Goal: Task Accomplishment & Management: Complete application form

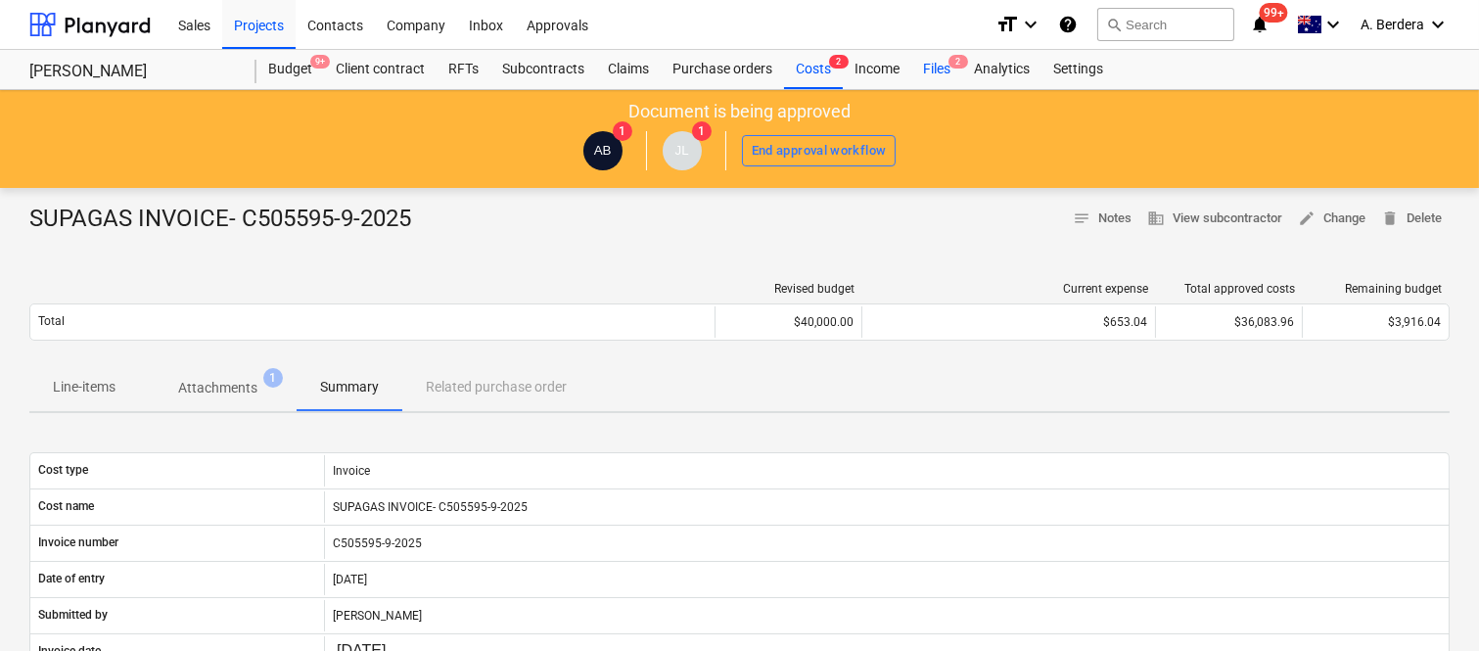
drag, startPoint x: 0, startPoint y: 0, endPoint x: 945, endPoint y: 65, distance: 946.8
click at [945, 65] on div "Files 2" at bounding box center [936, 69] width 51 height 39
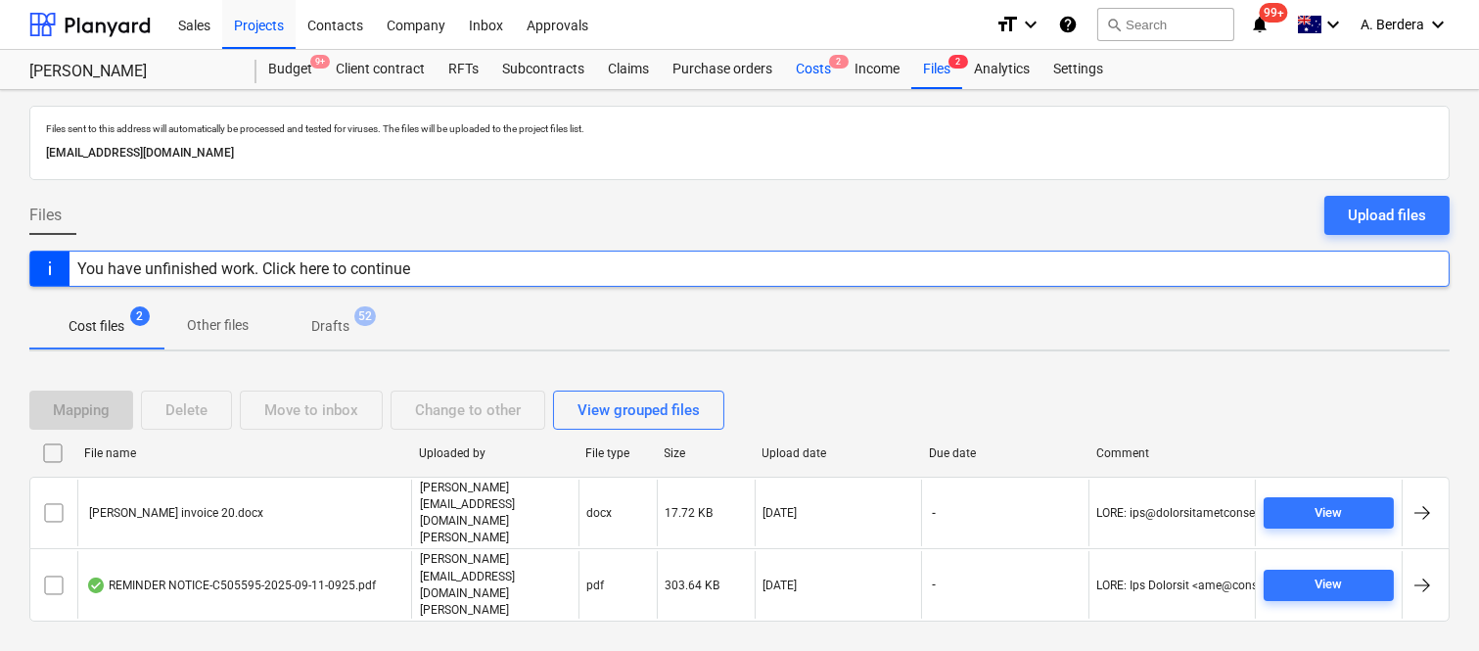
click at [806, 70] on div "Costs 2" at bounding box center [813, 69] width 59 height 39
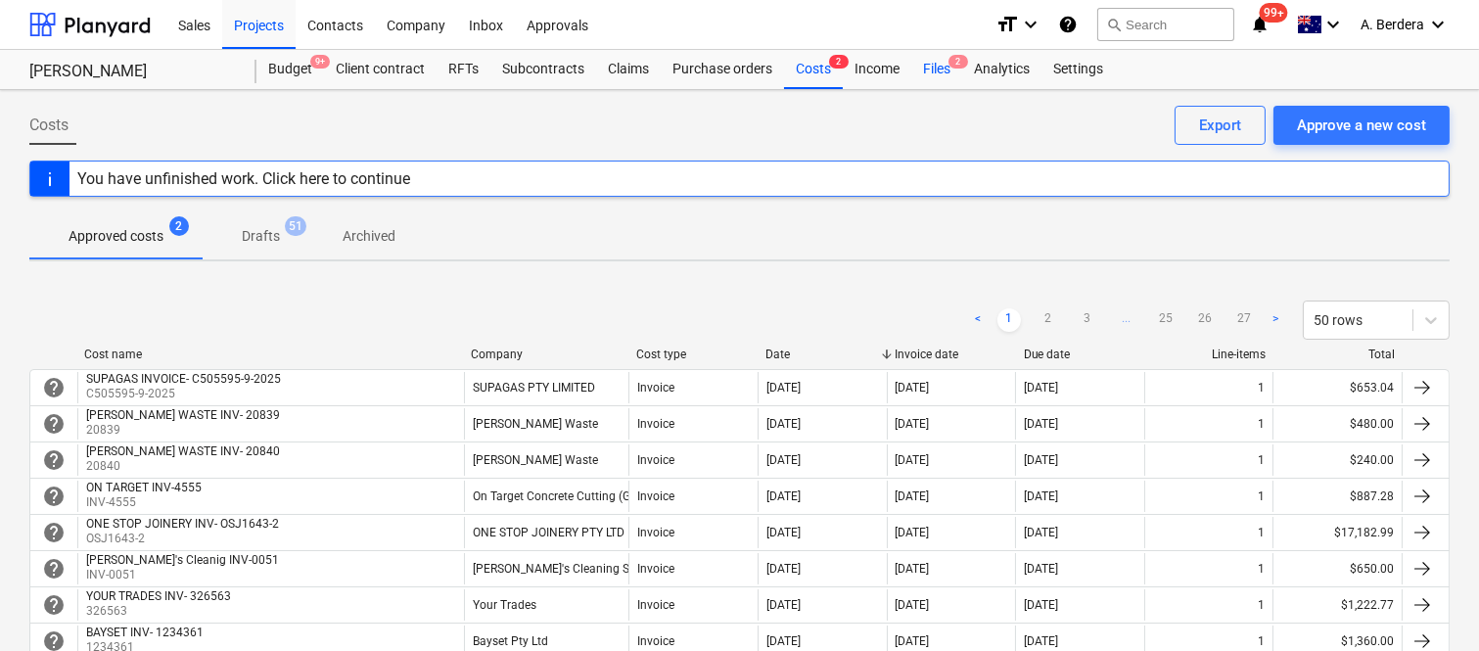
click at [950, 72] on div "Files 2" at bounding box center [936, 69] width 51 height 39
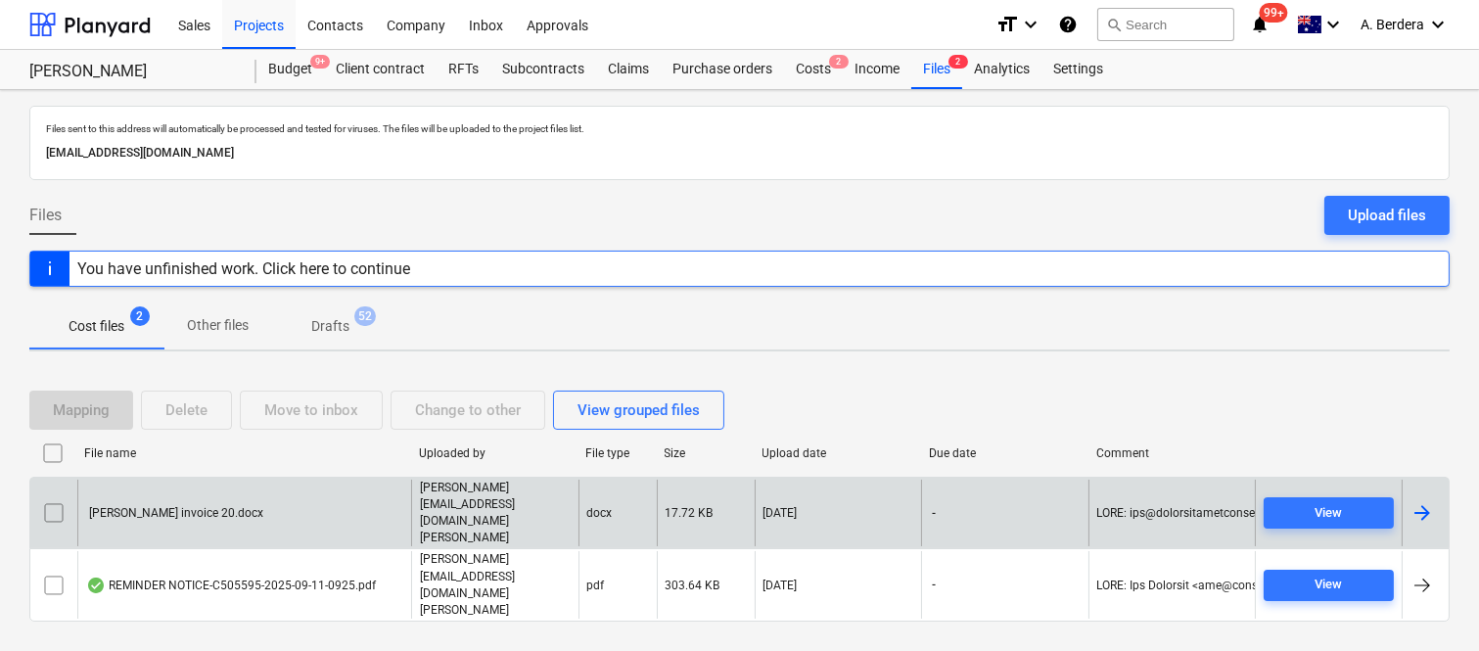
click at [341, 526] on div "[PERSON_NAME] invoice 20.docx" at bounding box center [244, 514] width 334 height 68
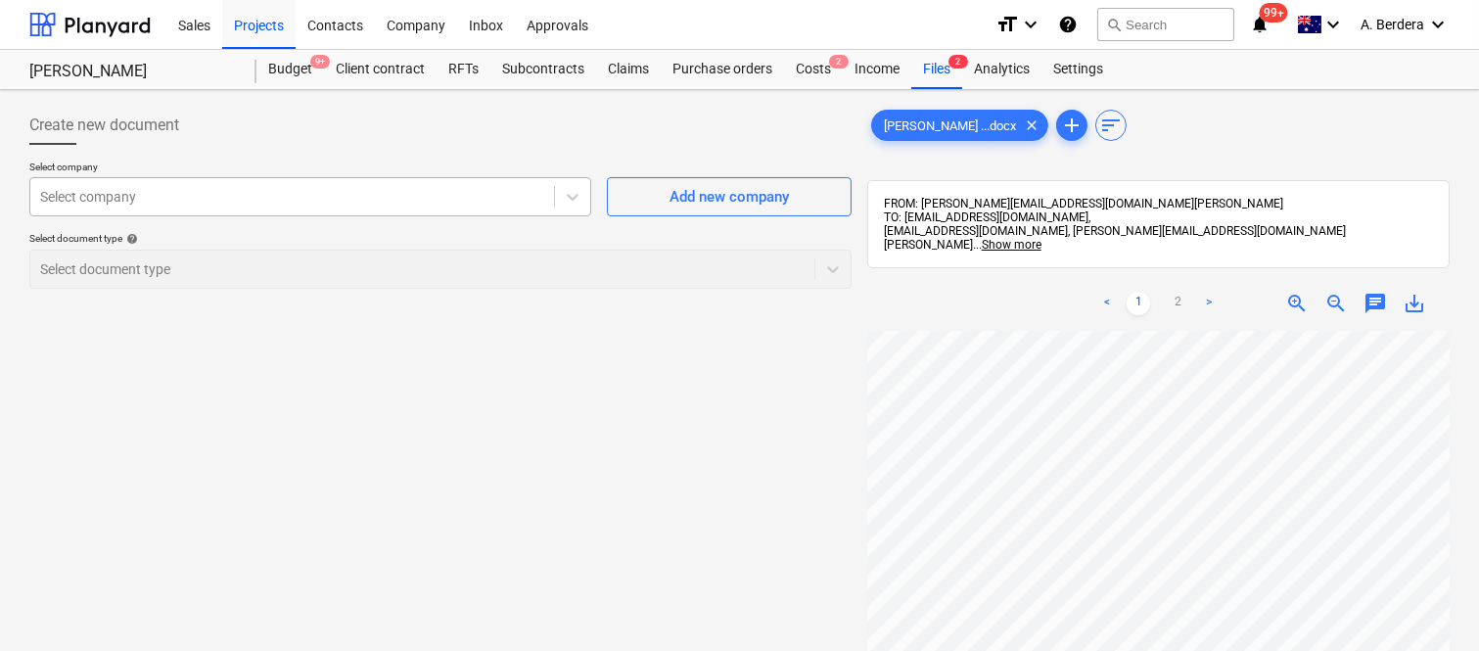
click at [294, 187] on div at bounding box center [292, 197] width 504 height 20
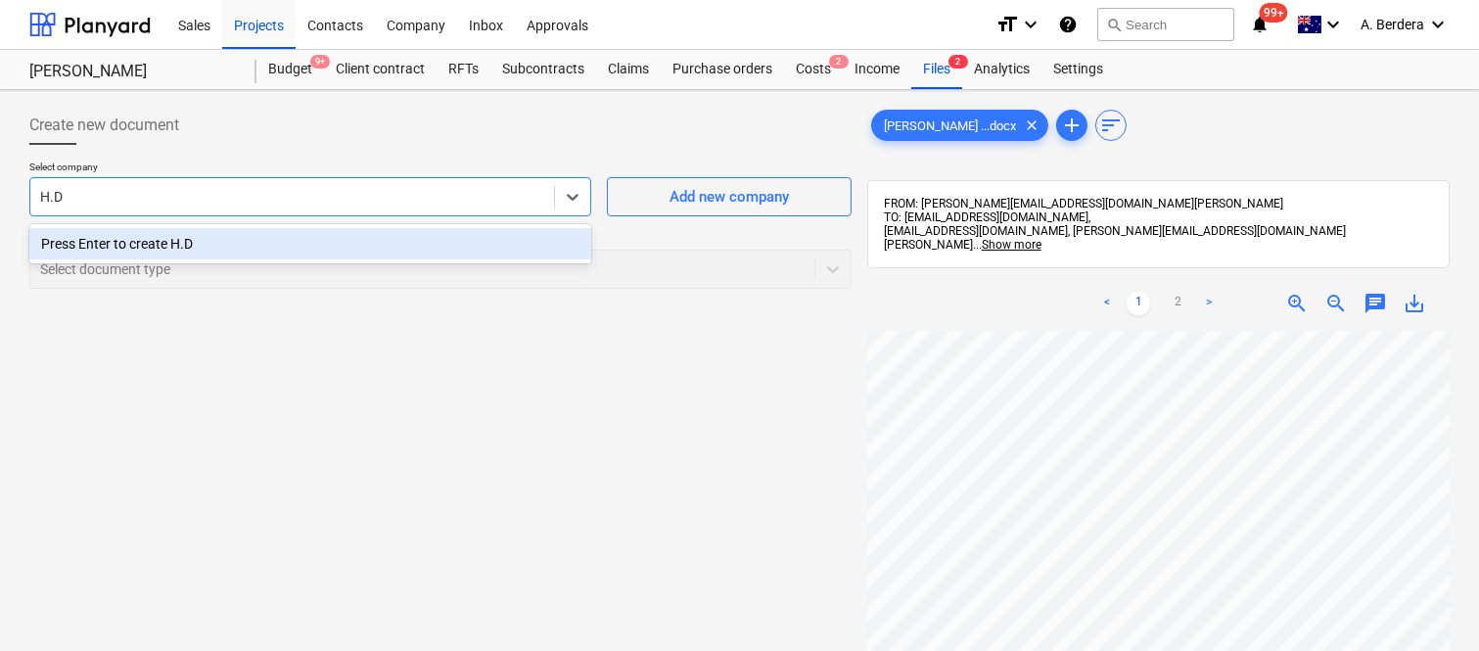
type input "H."
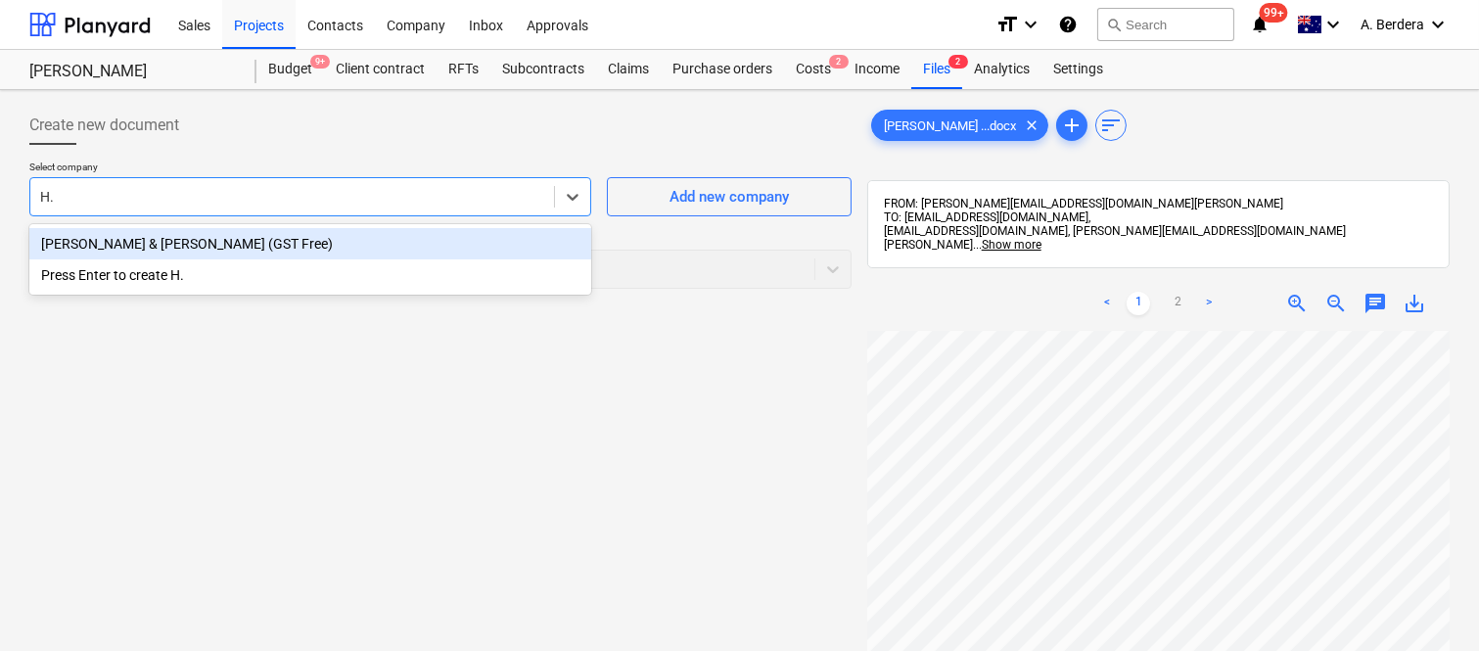
click at [231, 241] on div "[PERSON_NAME] & [PERSON_NAME] (GST Free)" at bounding box center [310, 243] width 562 height 31
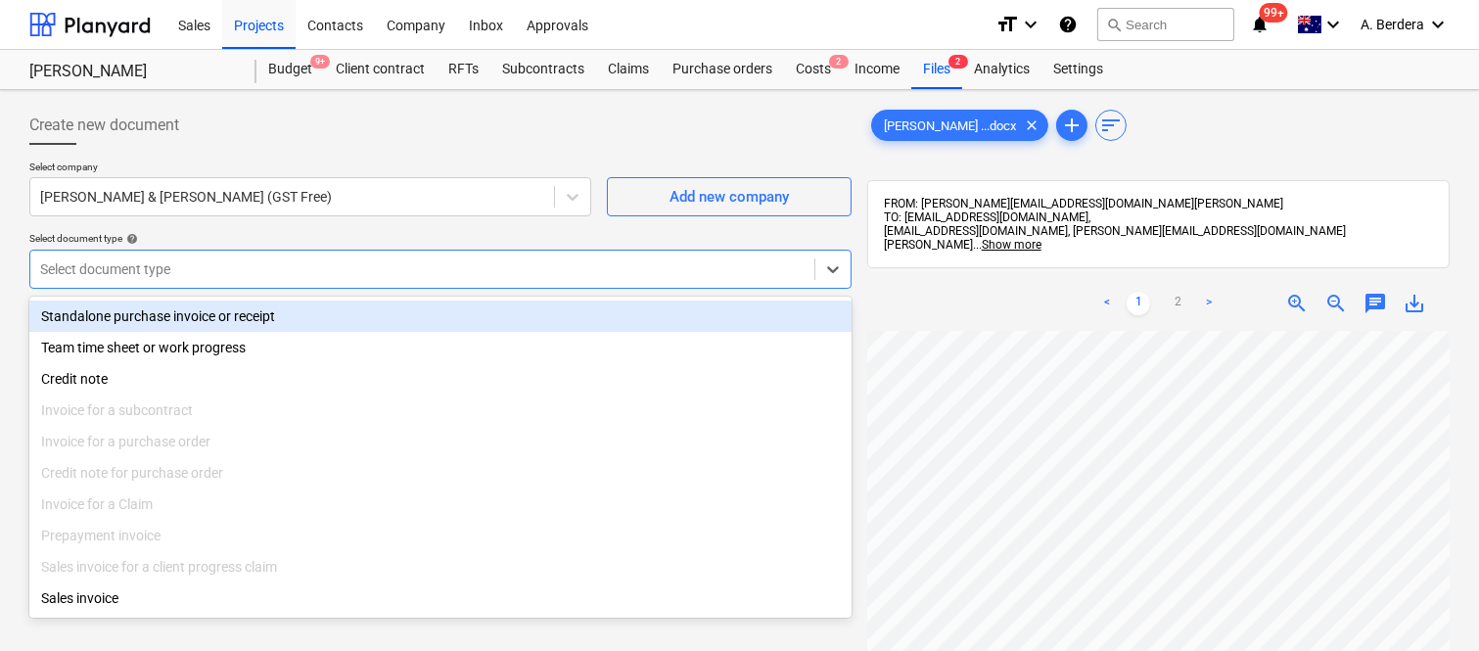
click at [230, 259] on div at bounding box center [422, 269] width 765 height 20
click at [253, 311] on div "Standalone purchase invoice or receipt" at bounding box center [440, 316] width 822 height 31
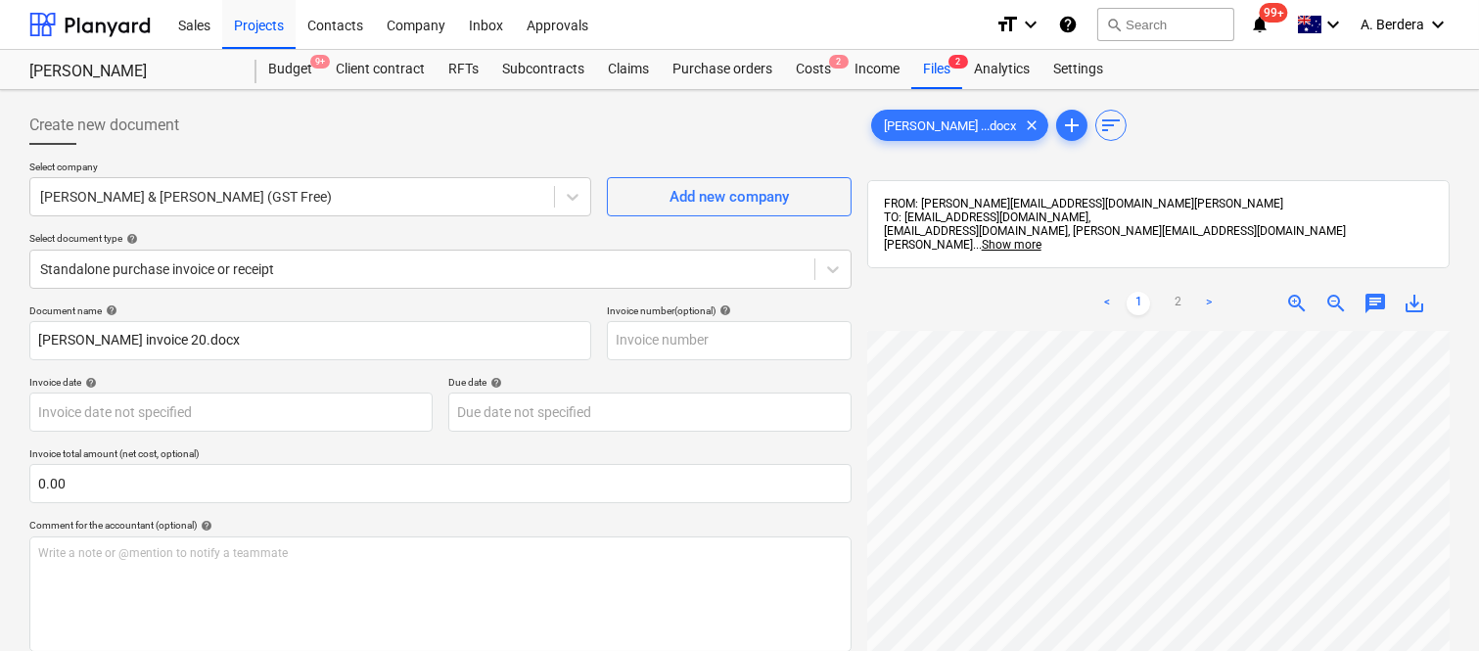
scroll to position [129, 0]
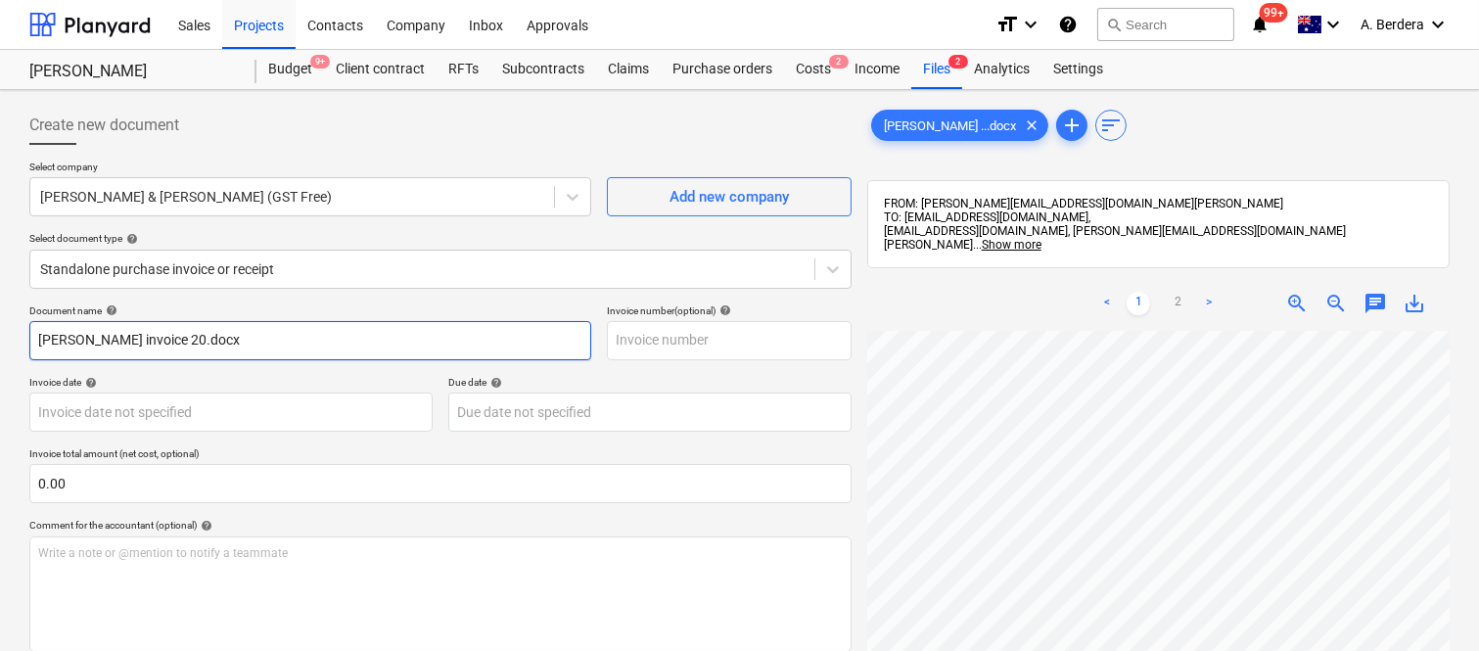
click at [318, 340] on input "[PERSON_NAME] invoice 20.docx" at bounding box center [310, 340] width 562 height 39
type input "[PERSON_NAME] & [PERSON_NAME] INV- 020"
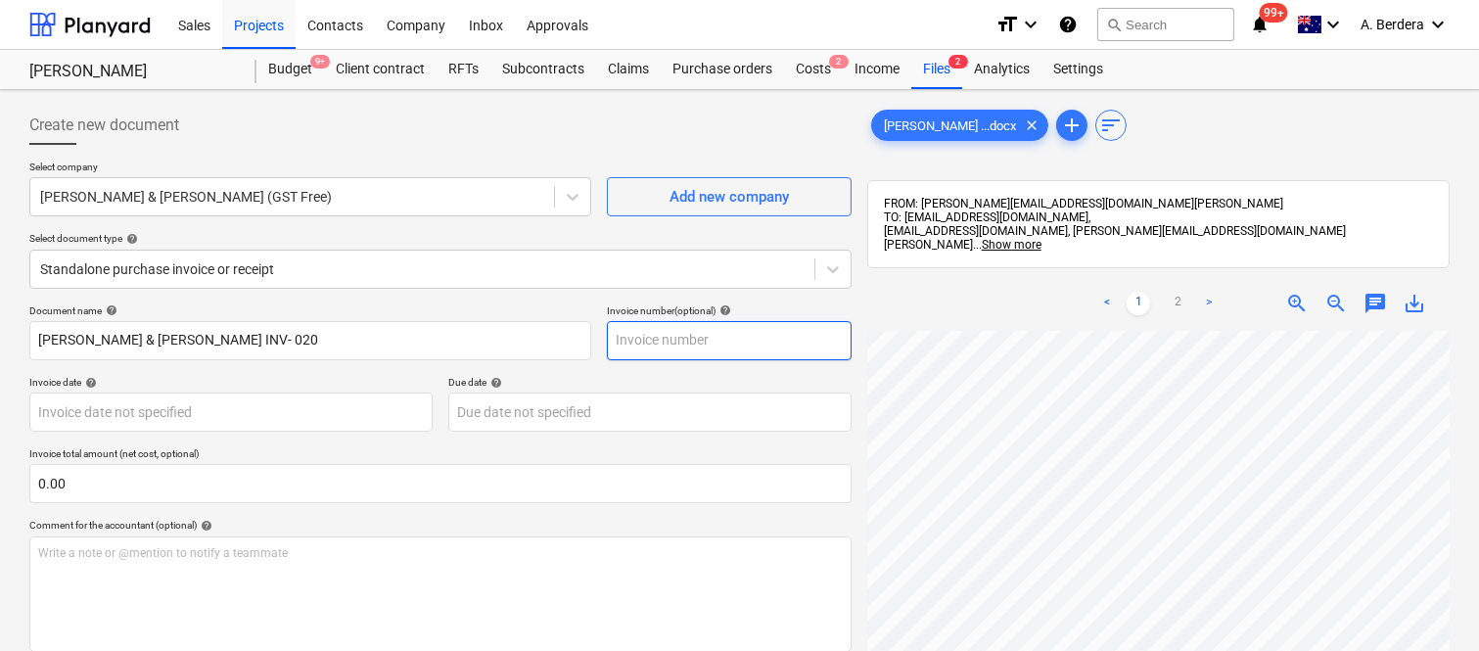
click at [672, 339] on input "text" at bounding box center [729, 340] width 245 height 39
type input "020"
click at [380, 366] on div "Document name help [PERSON_NAME] & [PERSON_NAME] INV- 020 Invoice number (optio…" at bounding box center [440, 560] width 822 height 512
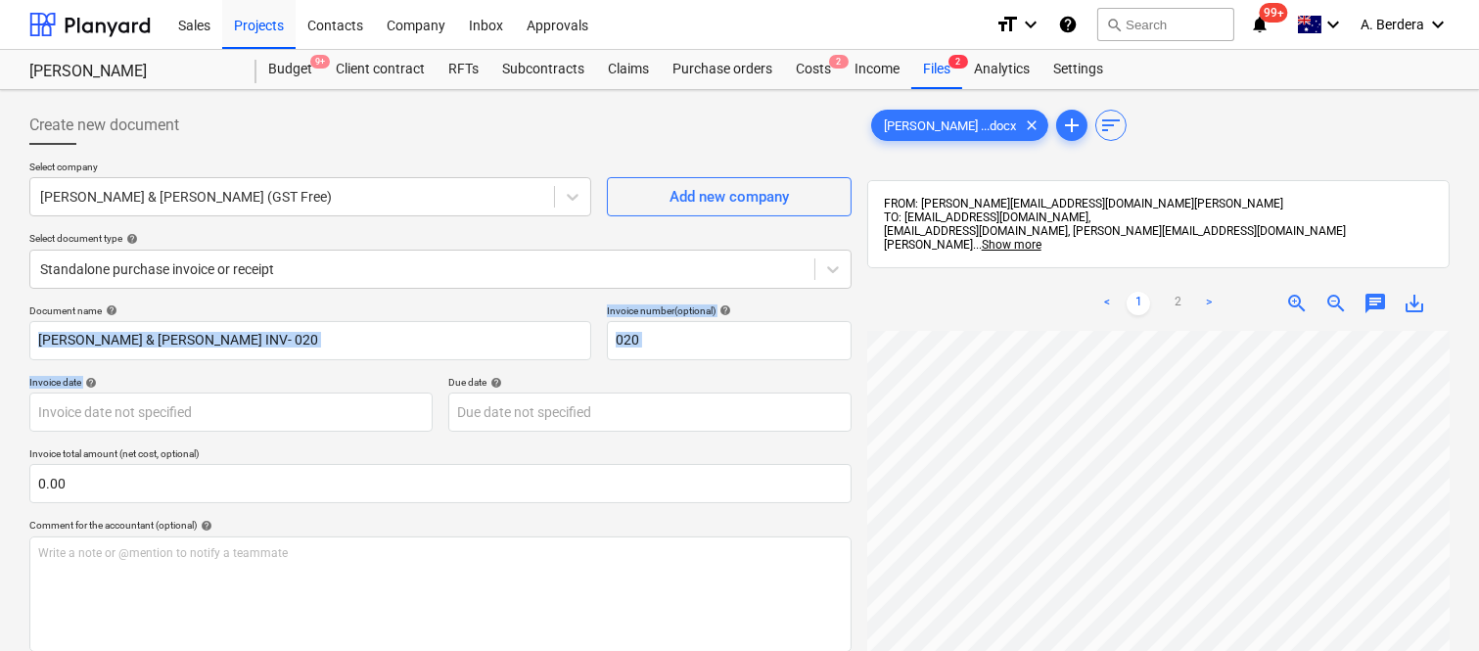
click at [373, 374] on div "Document name help [PERSON_NAME] & [PERSON_NAME] INV- 020 Invoice number (optio…" at bounding box center [440, 560] width 822 height 512
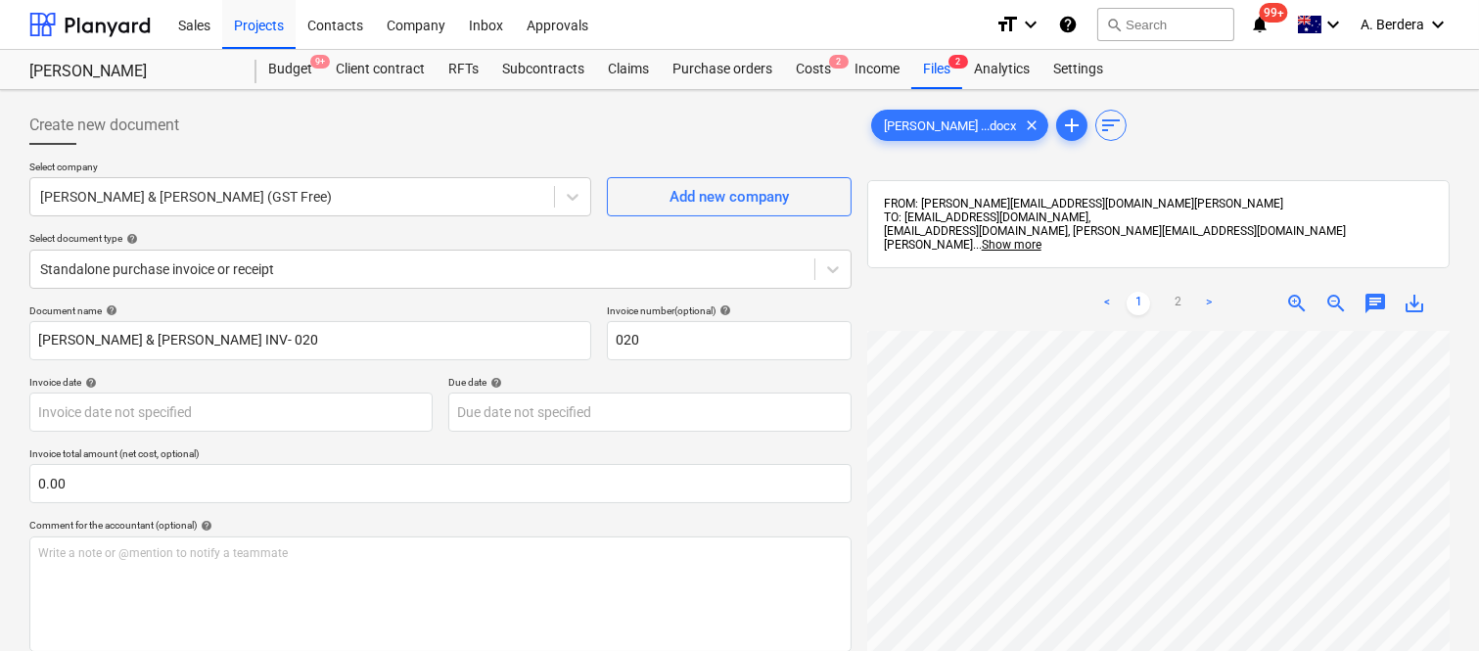
scroll to position [92, 116]
click at [1342, 305] on span "zoom_out" at bounding box center [1335, 303] width 23 height 23
click at [209, 415] on body "Sales Projects Contacts Company Inbox Approvals format_size keyboard_arrow_down…" at bounding box center [739, 325] width 1479 height 651
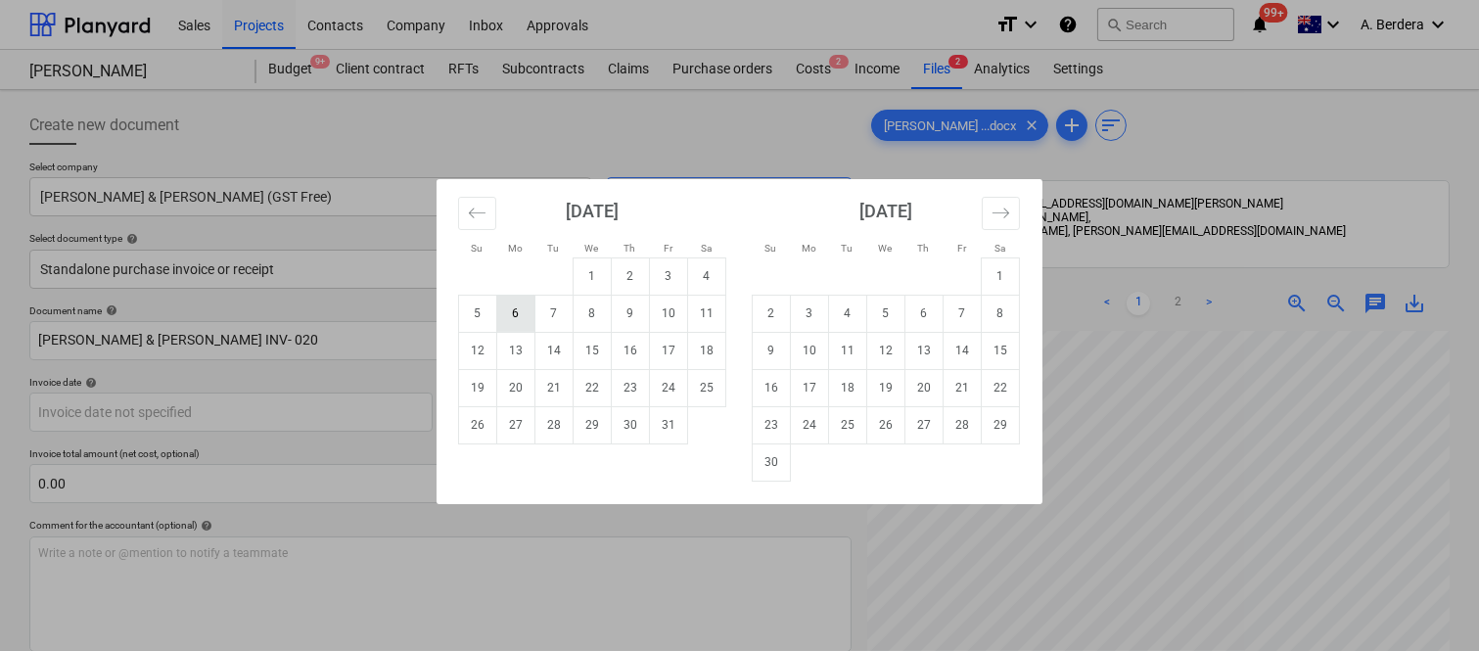
click at [511, 313] on td "6" at bounding box center [516, 313] width 38 height 37
type input "[DATE]"
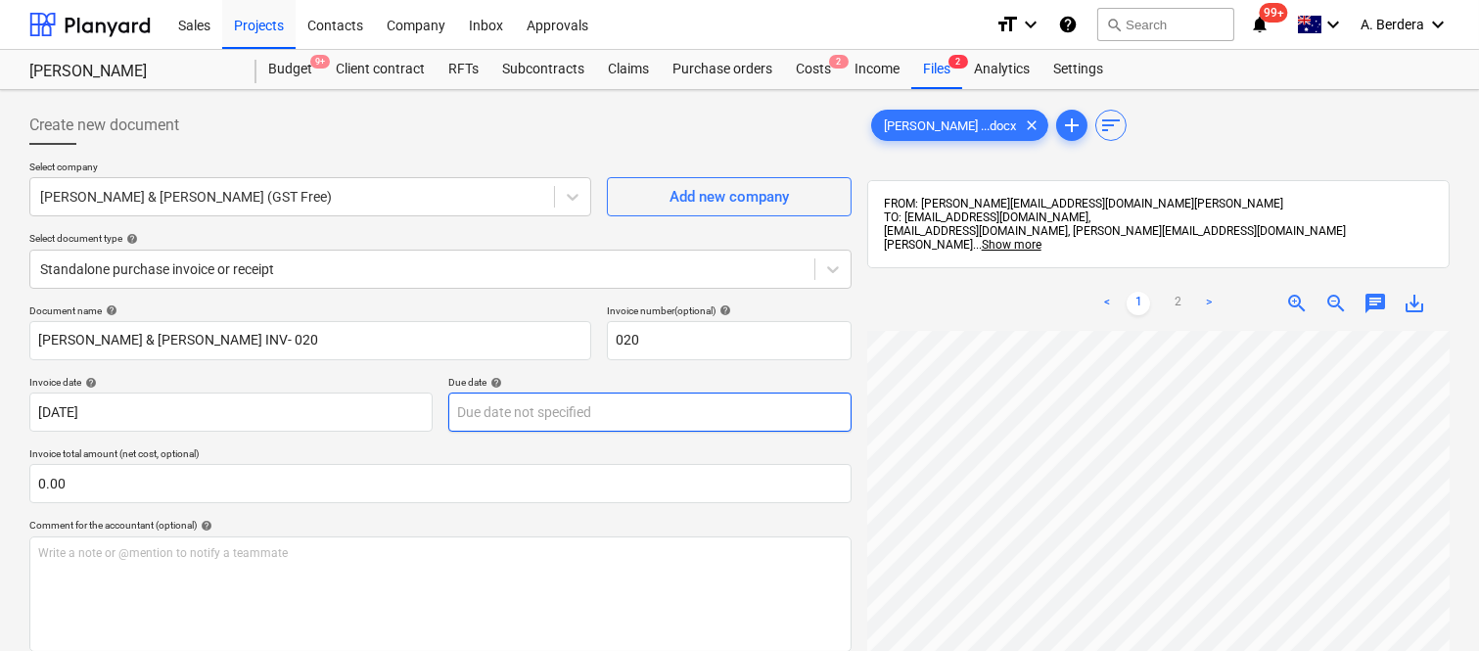
click at [630, 401] on body "Sales Projects Contacts Company Inbox Approvals format_size keyboard_arrow_down…" at bounding box center [739, 325] width 1479 height 651
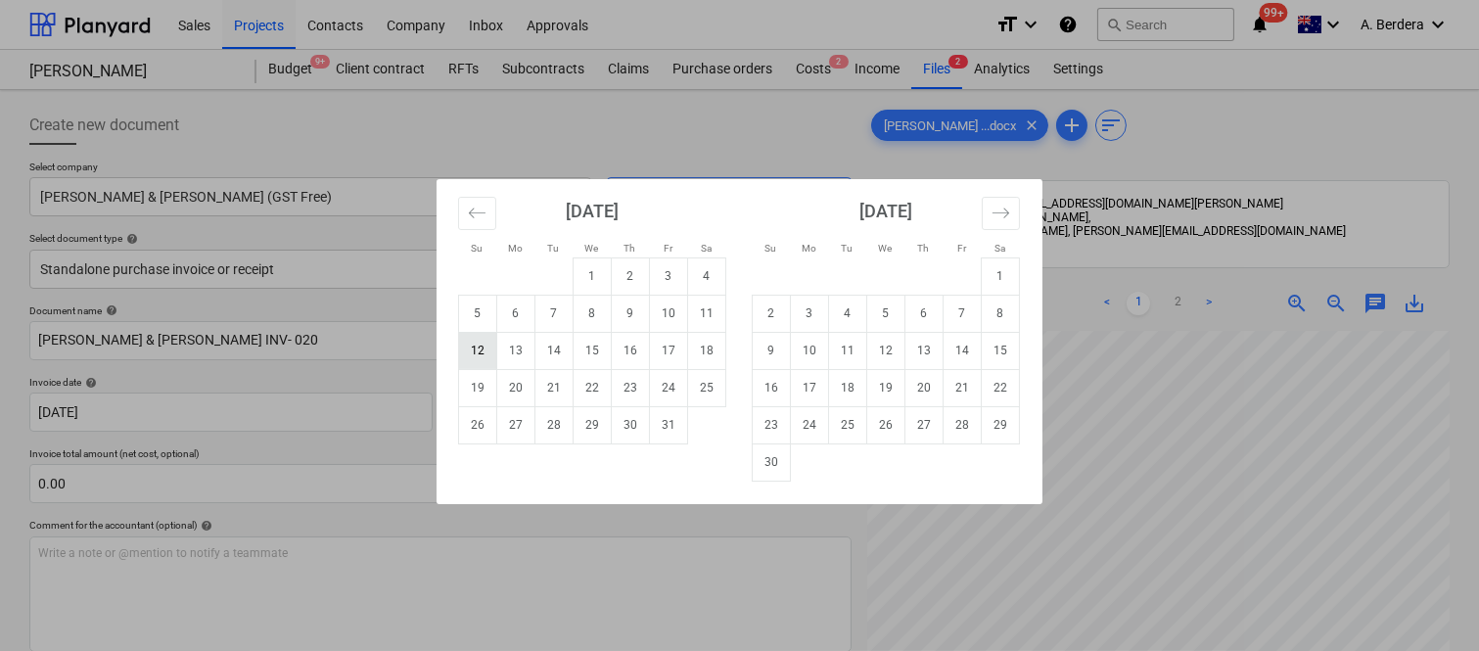
click at [481, 348] on td "12" at bounding box center [478, 350] width 38 height 37
type input "[DATE]"
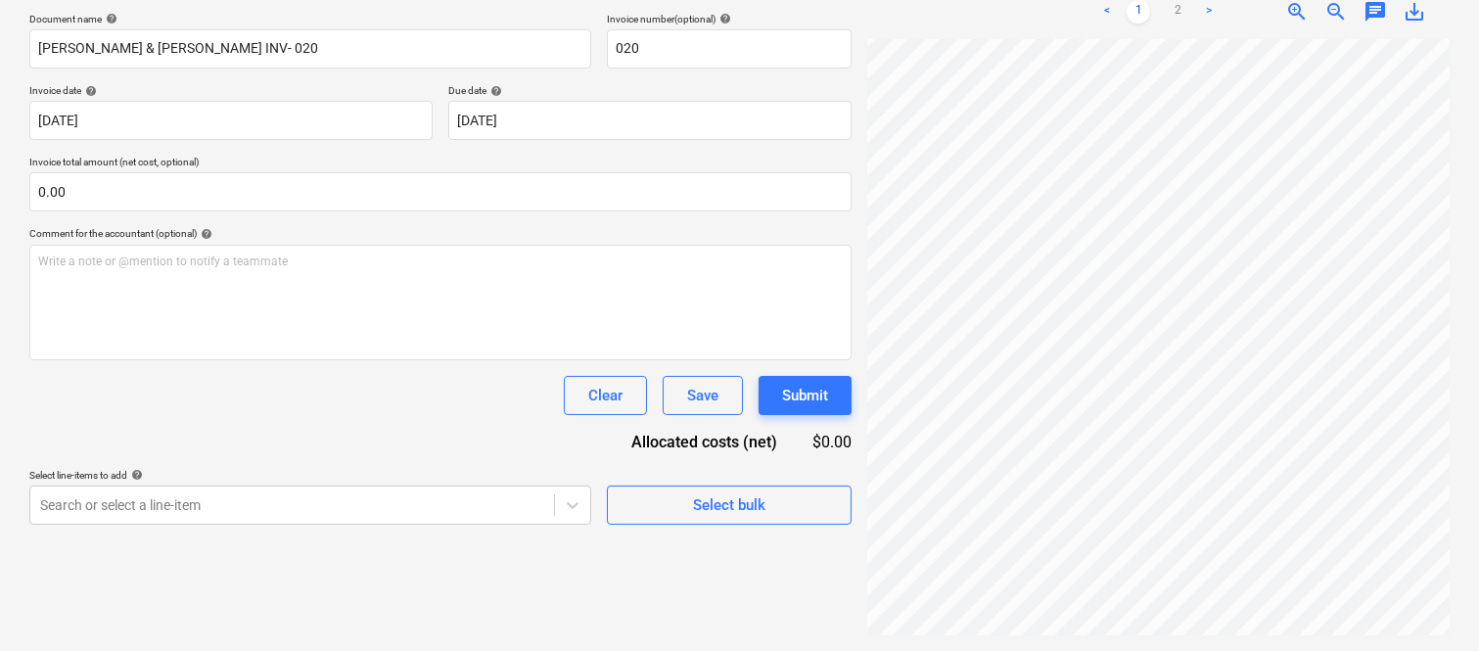
scroll to position [199, 10]
click at [1180, 16] on link "2" at bounding box center [1177, 11] width 23 height 23
click at [1342, 6] on span "zoom_out" at bounding box center [1335, 11] width 23 height 23
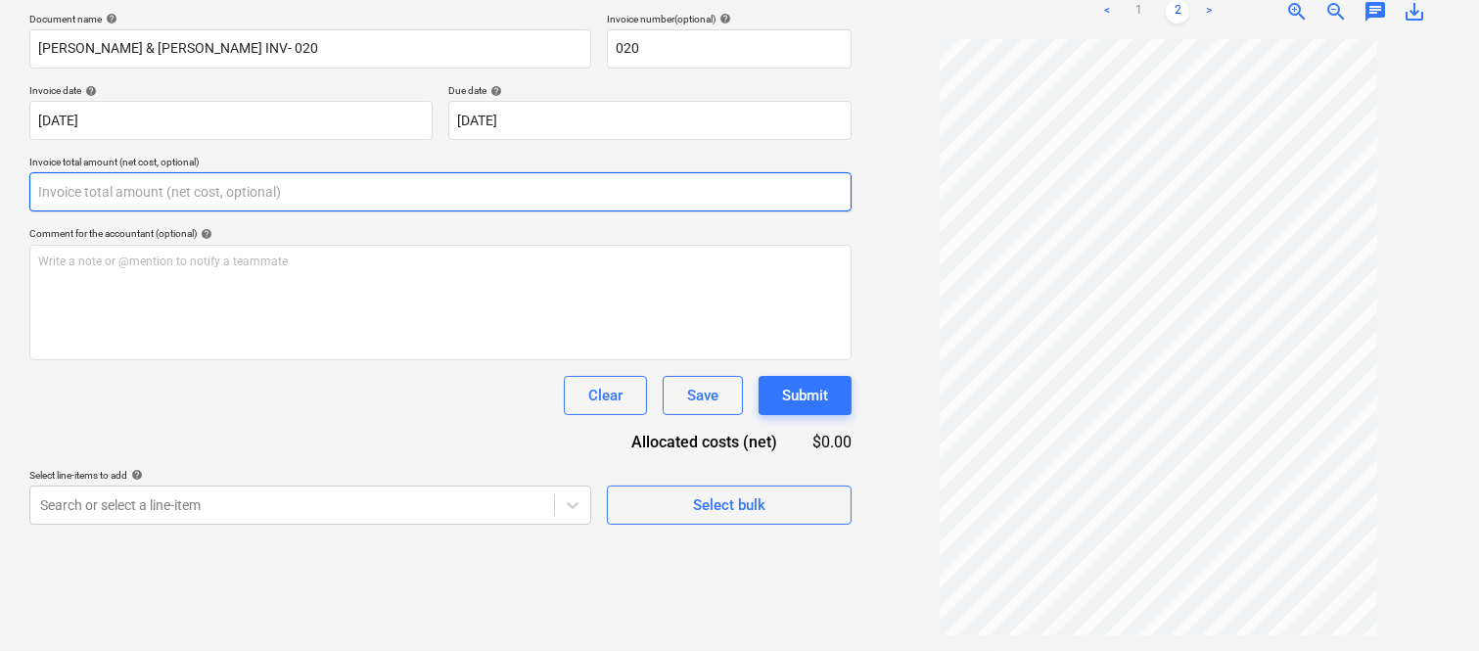
click at [256, 203] on input "text" at bounding box center [440, 191] width 822 height 39
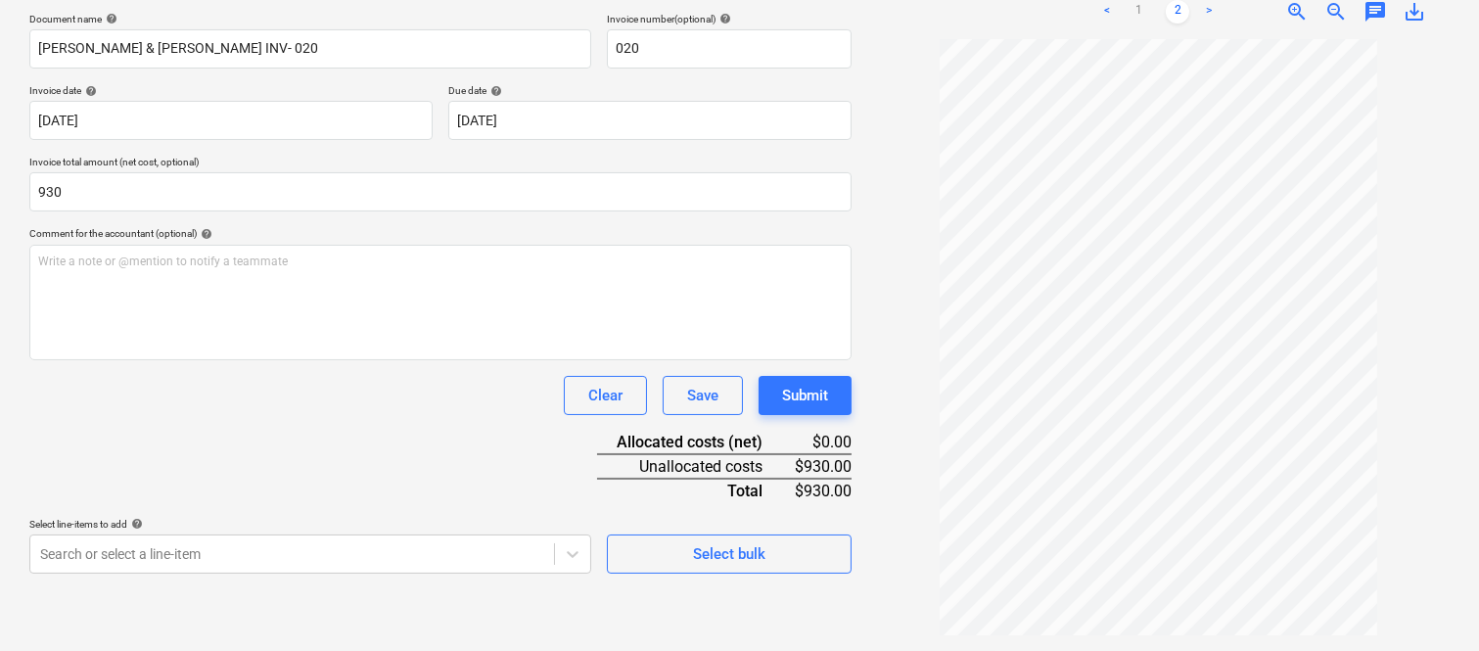
type input "930.00"
click at [221, 393] on div "Clear Save Submit" at bounding box center [440, 395] width 822 height 39
click at [335, 359] on body "Sales Projects Contacts Company Inbox Approvals format_size keyboard_arrow_down…" at bounding box center [739, 33] width 1479 height 651
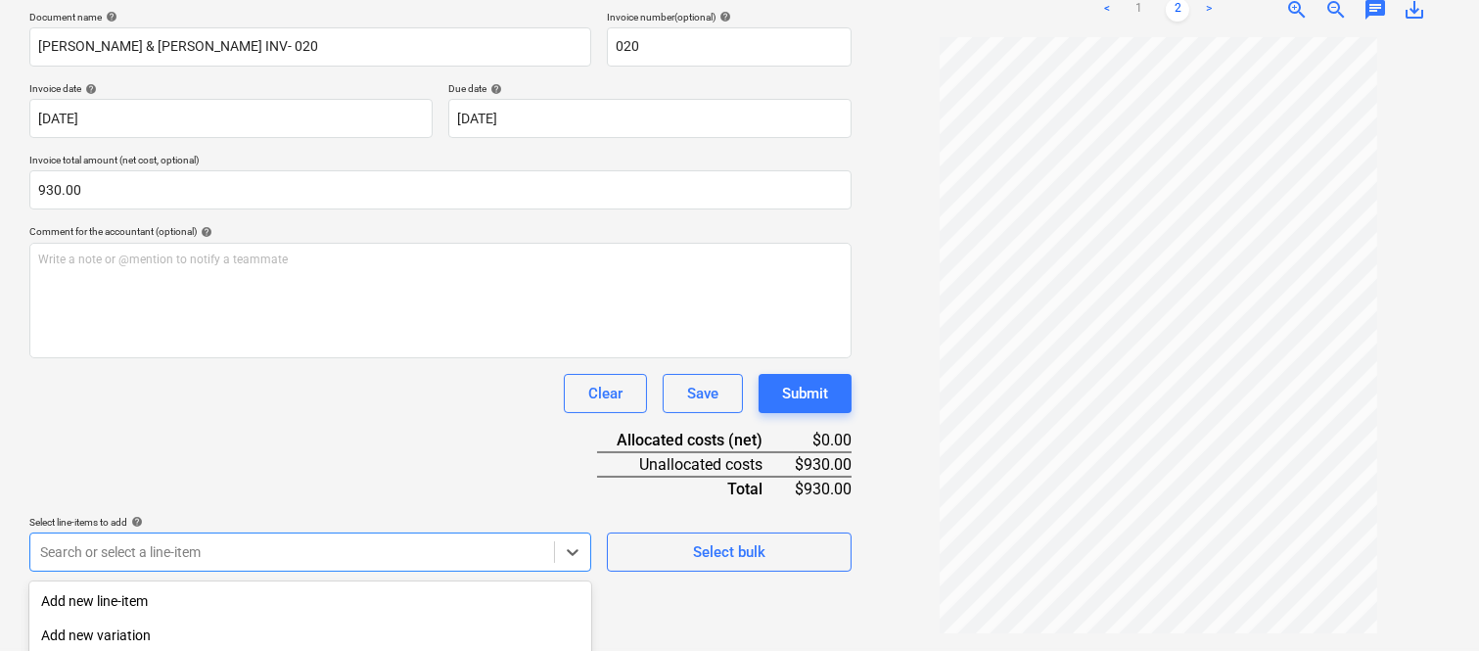
scroll to position [521, 0]
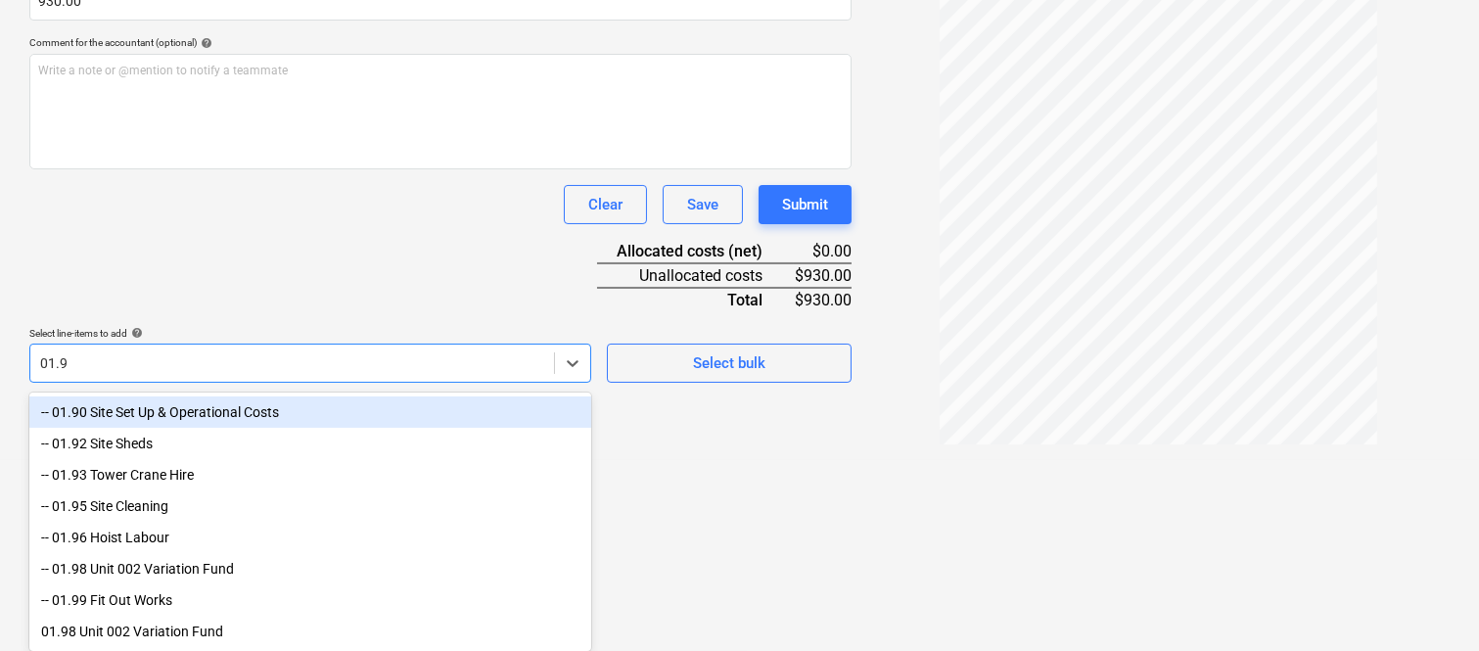
type input "01.95"
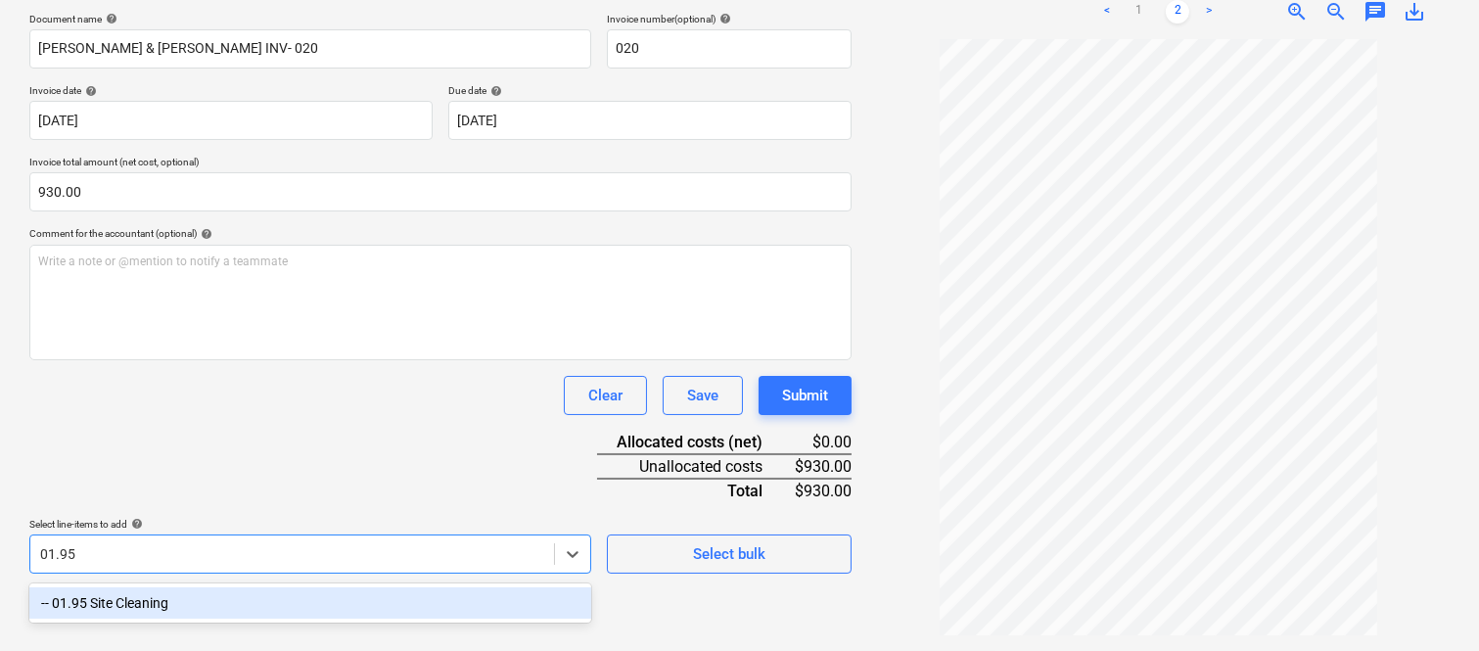
click at [323, 598] on div "-- 01.95 Site Cleaning" at bounding box center [310, 602] width 562 height 31
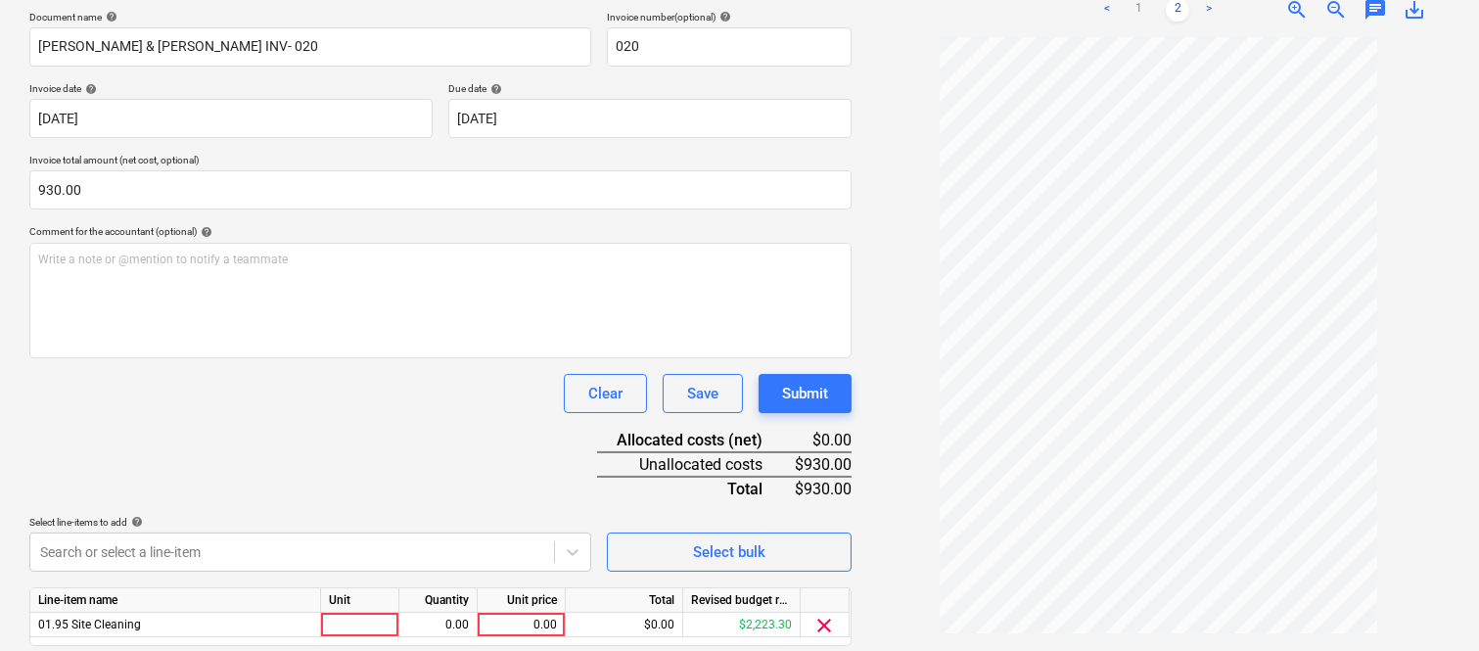
click at [257, 424] on div "Document name help [PERSON_NAME] & [PERSON_NAME] INV- 020 Invoice number (optio…" at bounding box center [440, 356] width 822 height 690
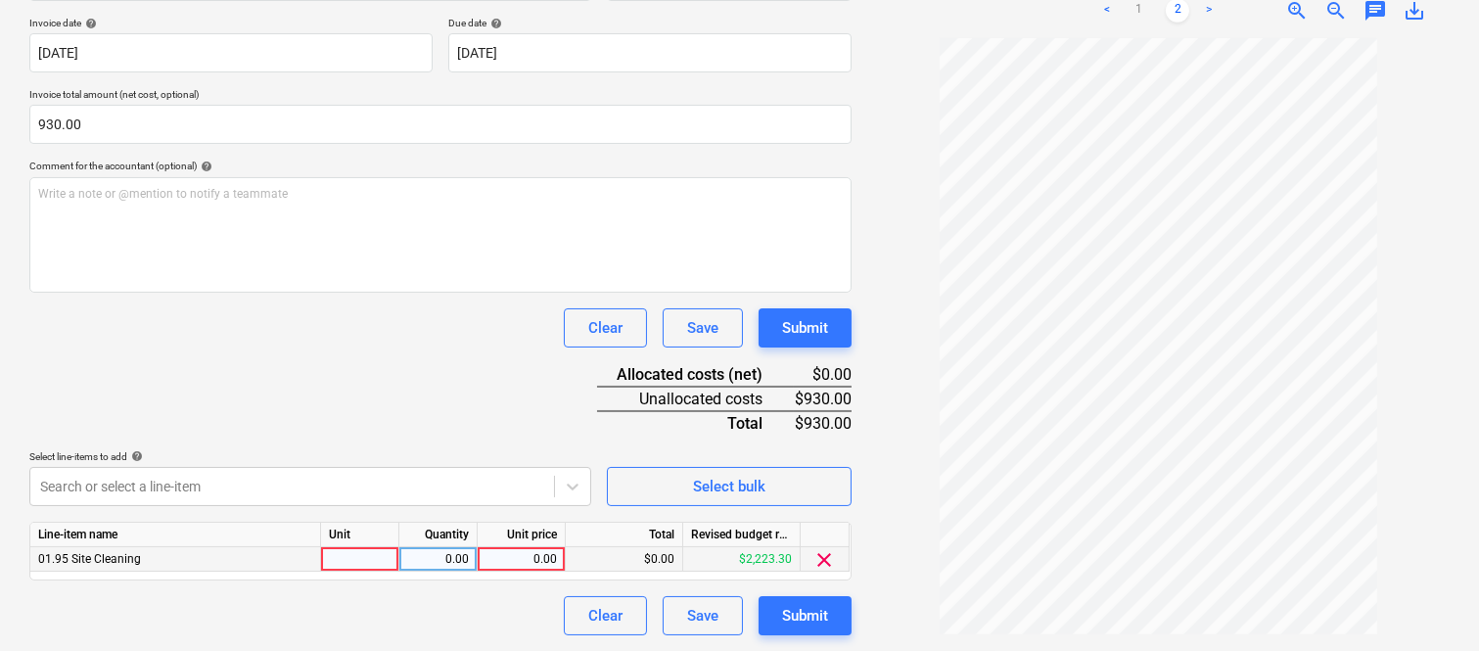
click at [364, 564] on div at bounding box center [360, 559] width 78 height 24
type input "INVOICE"
click at [437, 561] on div "0.00" at bounding box center [438, 559] width 62 height 24
type input "1"
click at [544, 562] on div "0.00" at bounding box center [521, 559] width 71 height 24
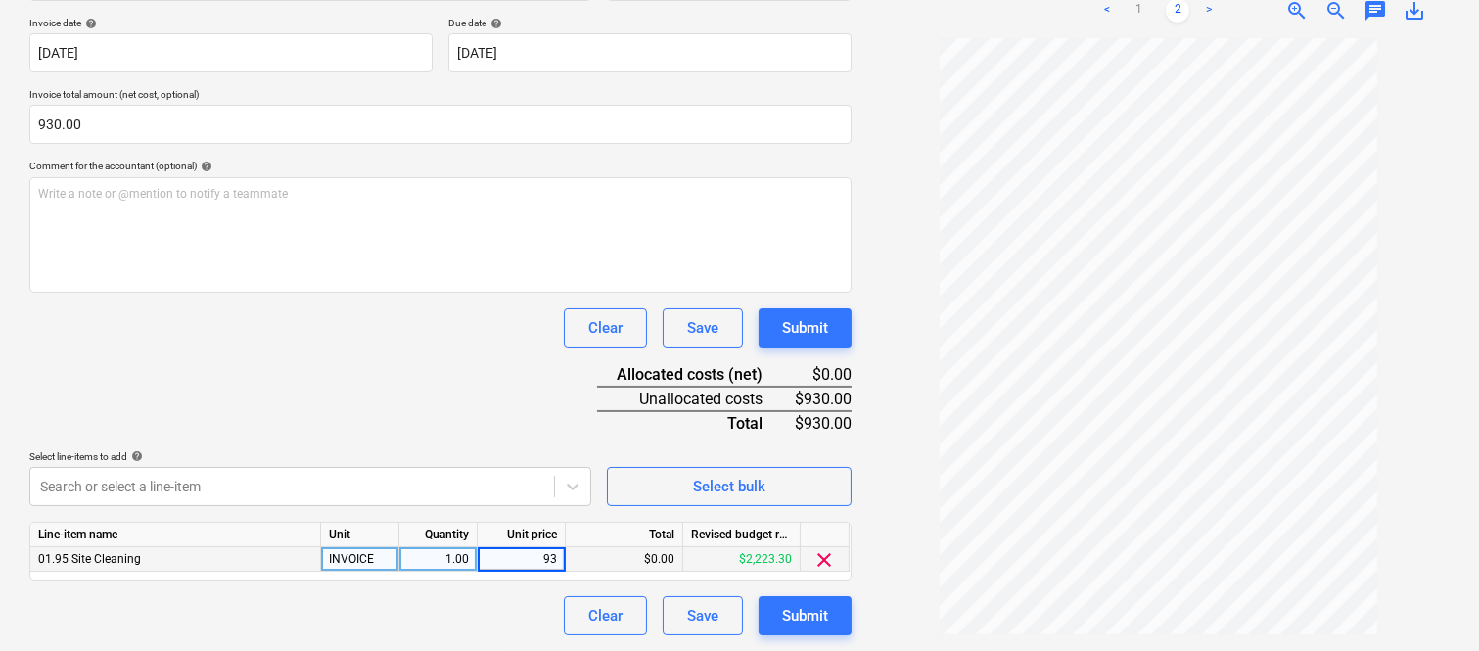
type input "930"
click at [511, 622] on div "Clear Save Submit" at bounding box center [440, 615] width 822 height 39
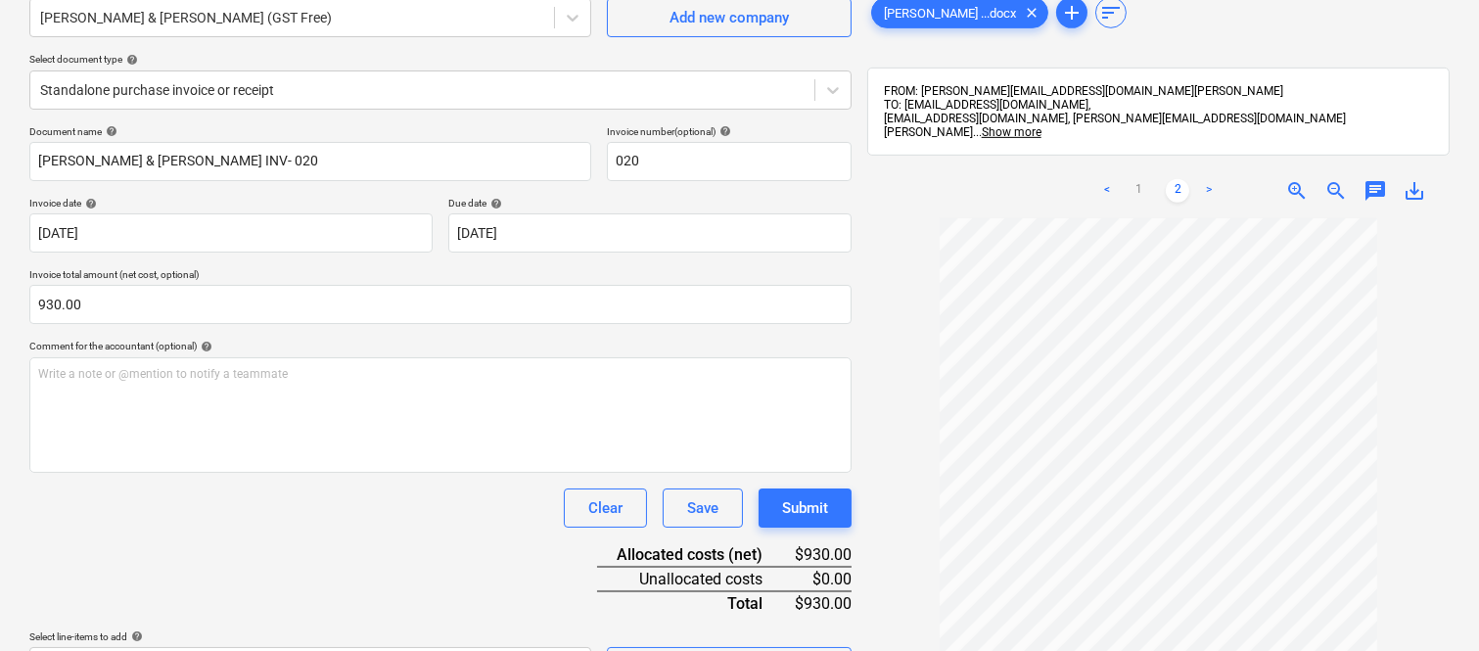
scroll to position [0, 0]
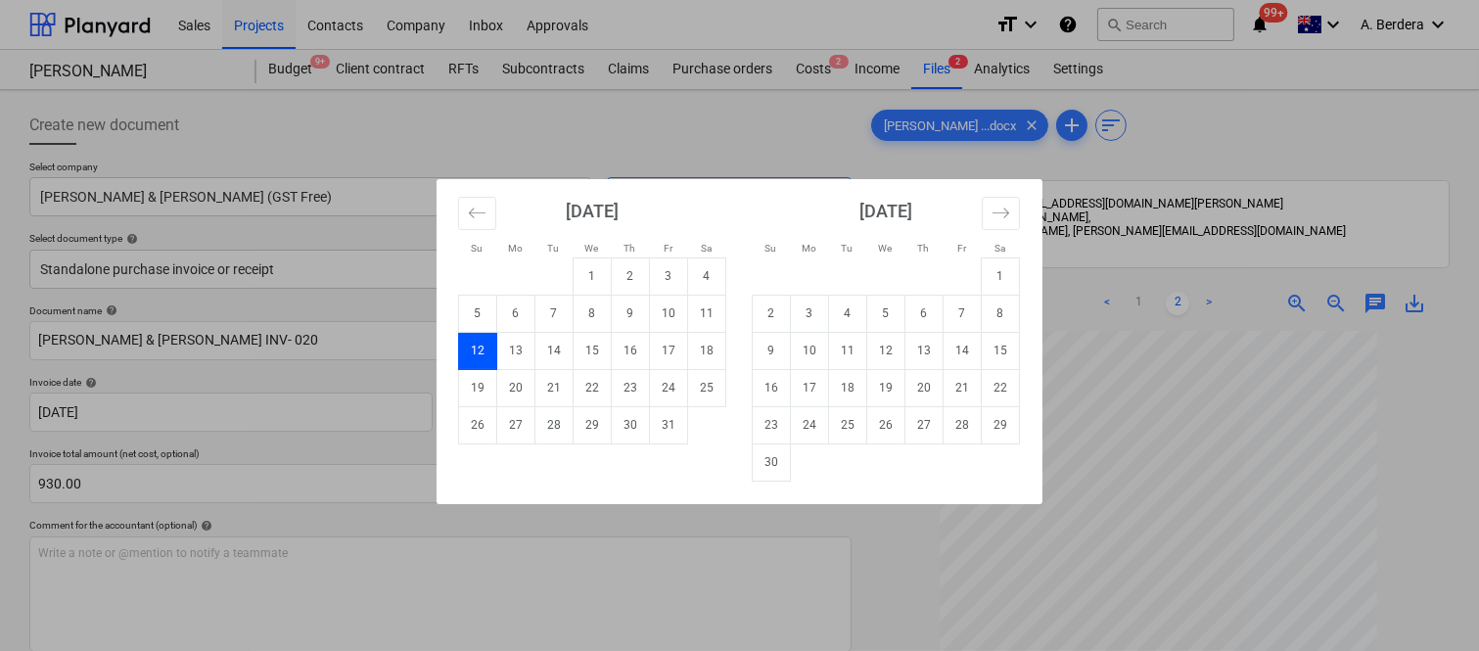
drag, startPoint x: 601, startPoint y: 394, endPoint x: 261, endPoint y: 99, distance: 449.7
click at [261, 99] on div "Su Mo Tu We Th Fr Sa Su Mo Tu We Th Fr Sa [DATE] 1 2 3 4 5 6 7 8 9 10 11 12 13 …" at bounding box center [739, 325] width 1479 height 651
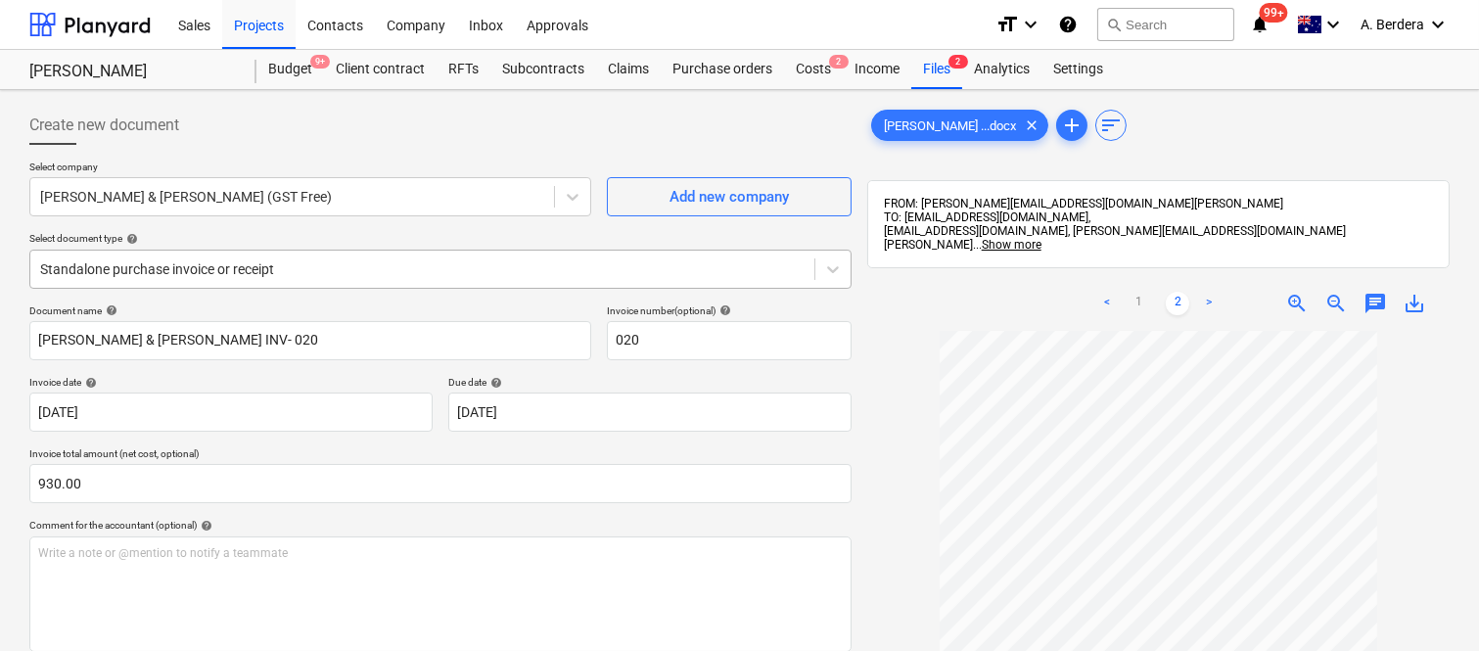
click at [324, 259] on div at bounding box center [422, 269] width 765 height 20
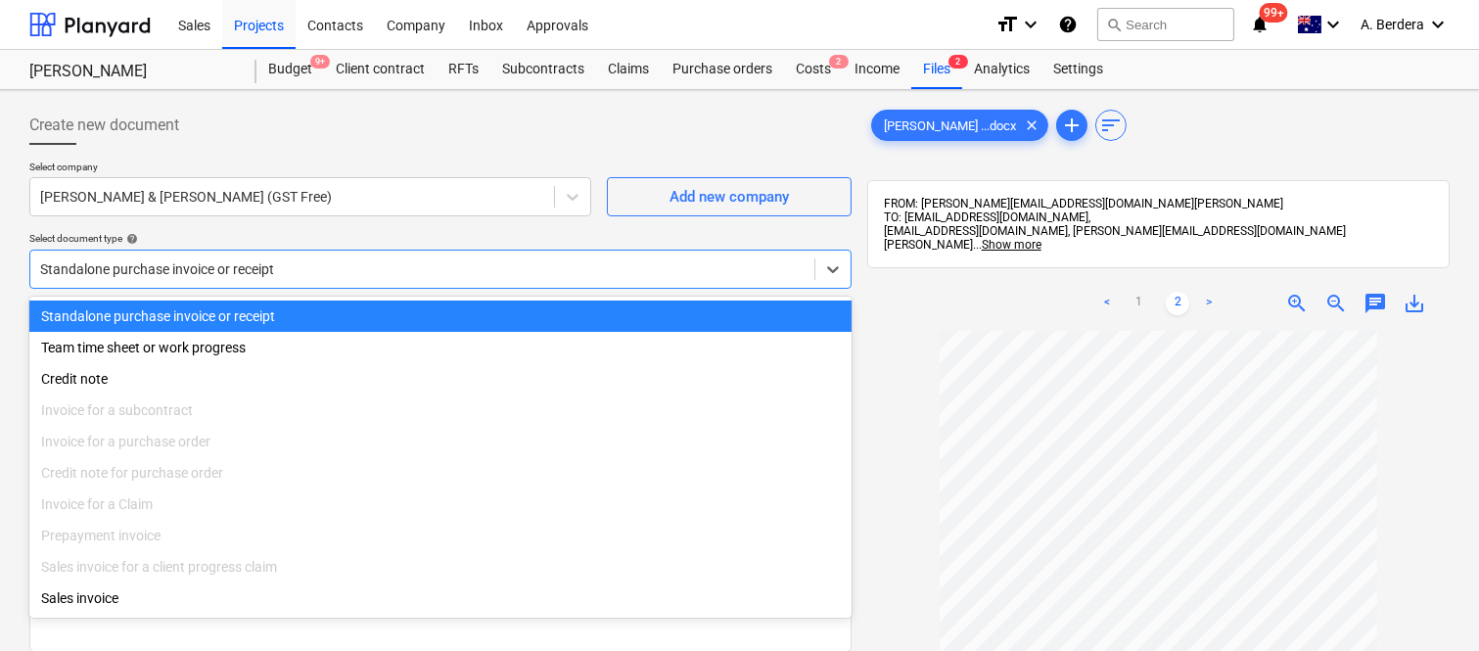
click at [363, 310] on div "Standalone purchase invoice or receipt" at bounding box center [440, 316] width 822 height 31
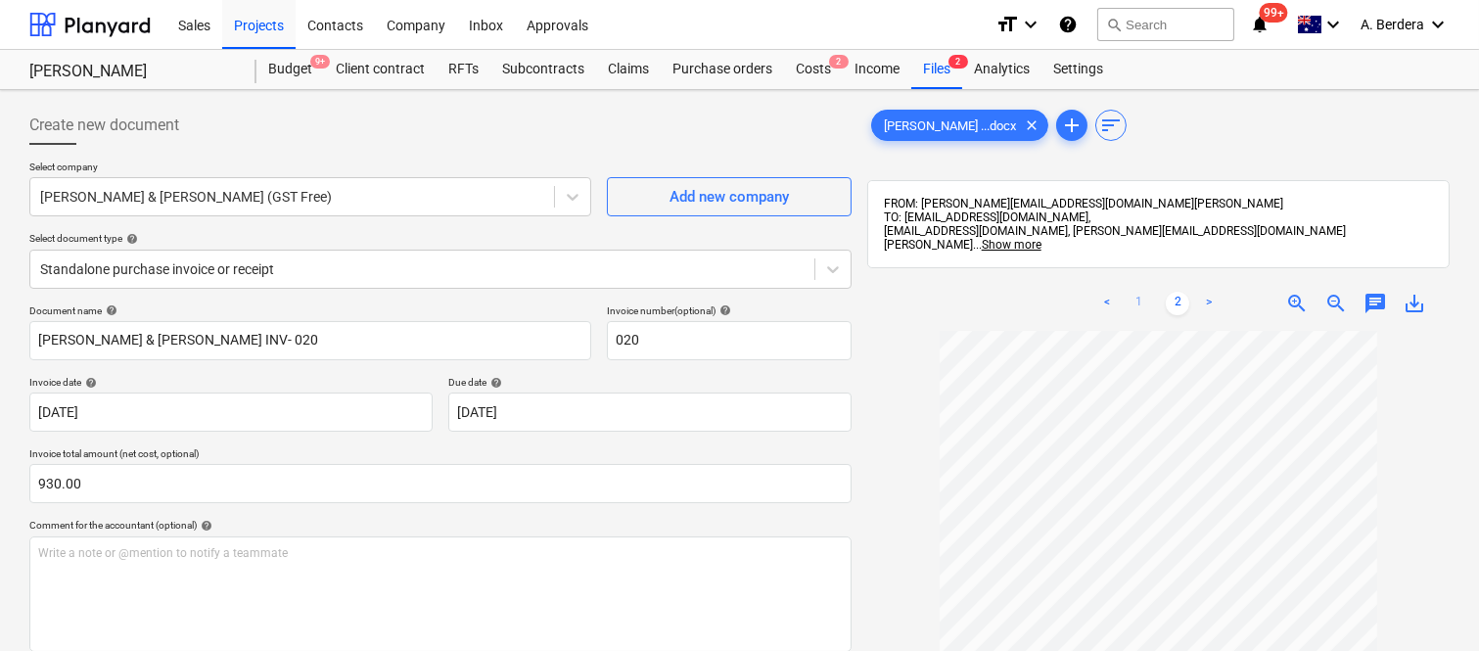
click at [1133, 304] on link "1" at bounding box center [1138, 303] width 23 height 23
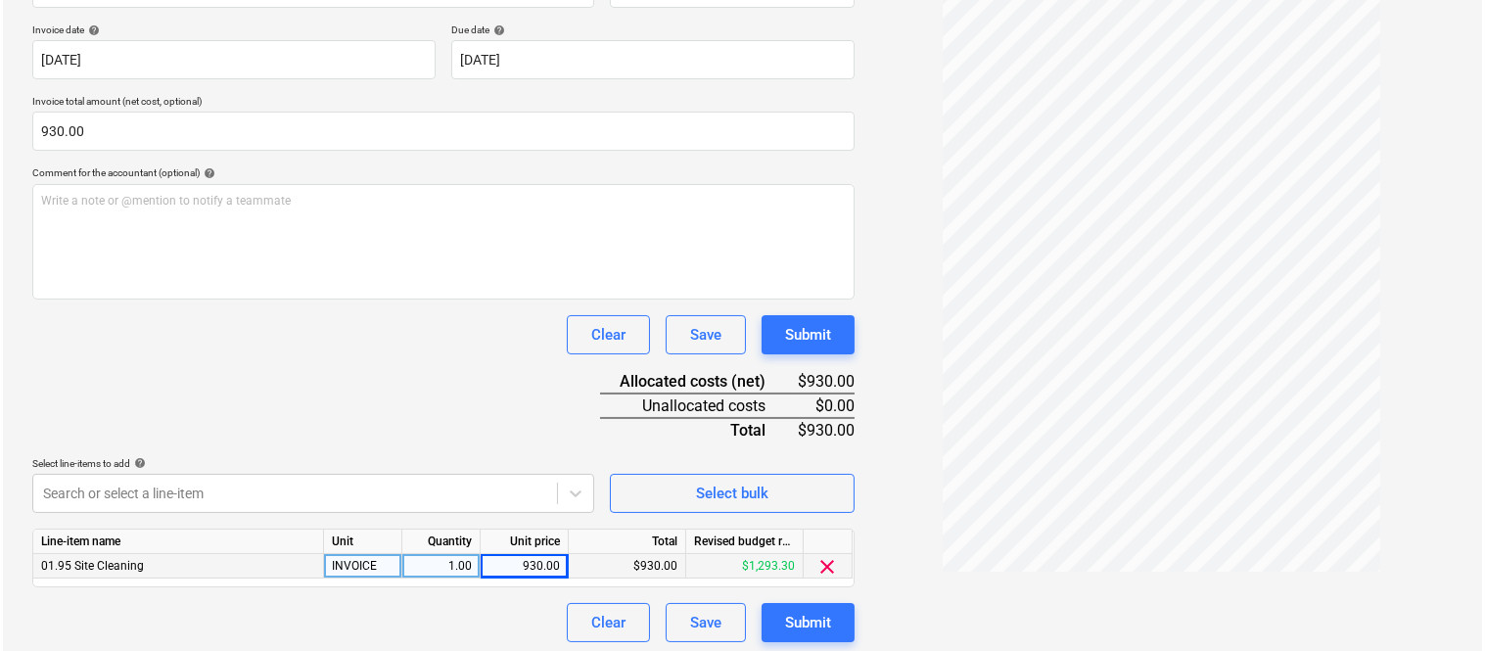
scroll to position [359, 0]
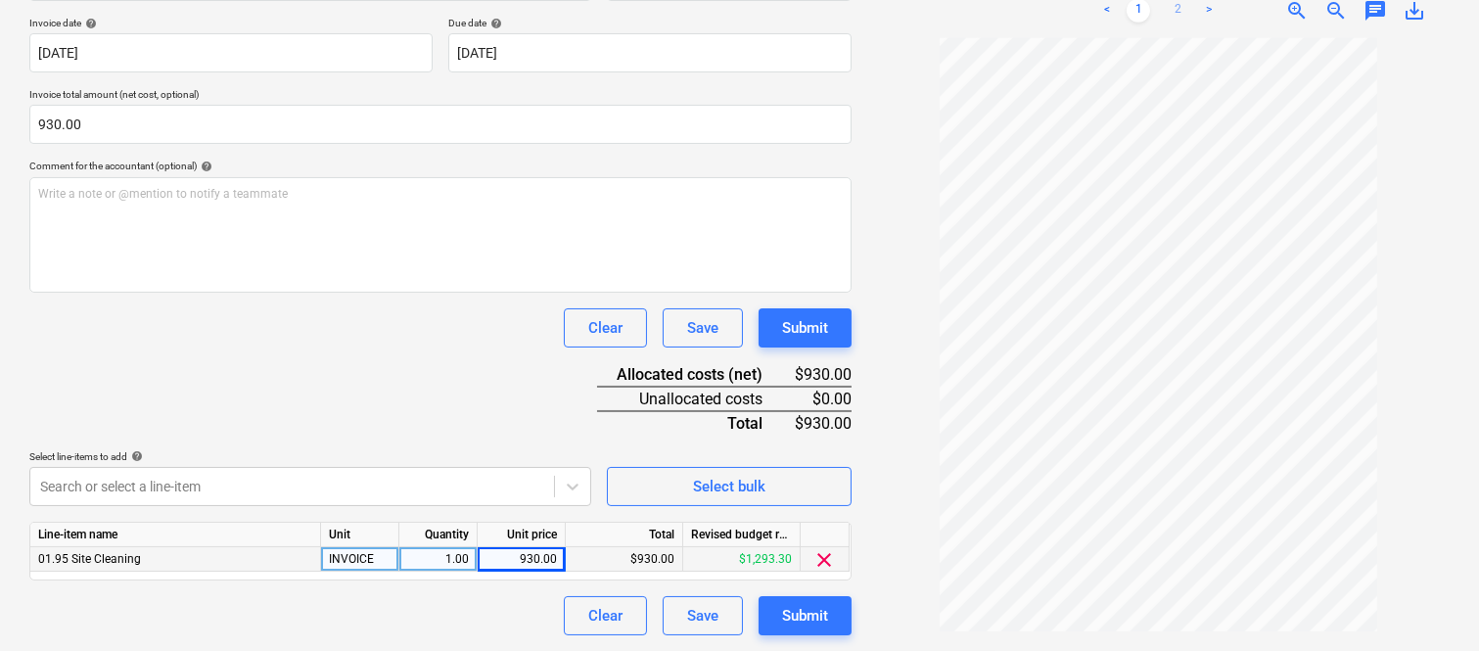
click at [1172, 8] on link "2" at bounding box center [1177, 10] width 23 height 23
click at [790, 612] on div "Submit" at bounding box center [805, 615] width 46 height 25
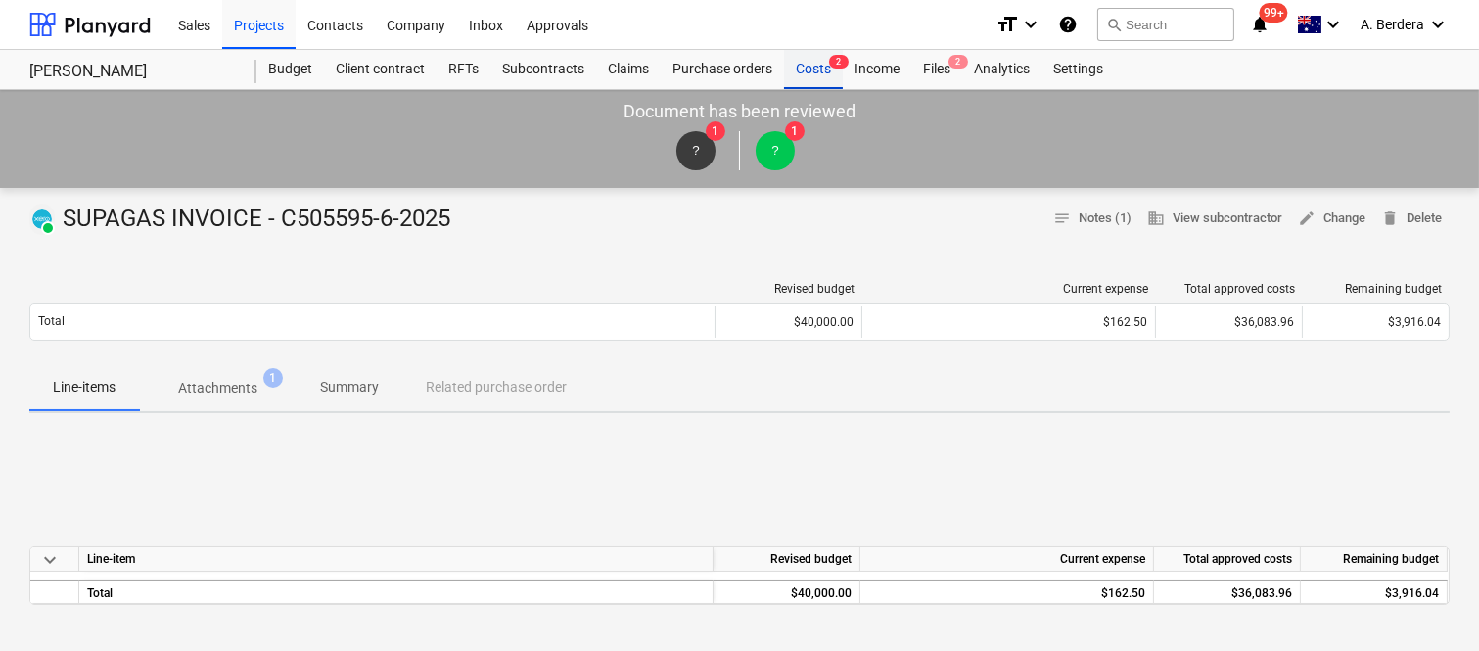
click at [814, 55] on div "Costs 2" at bounding box center [813, 69] width 59 height 39
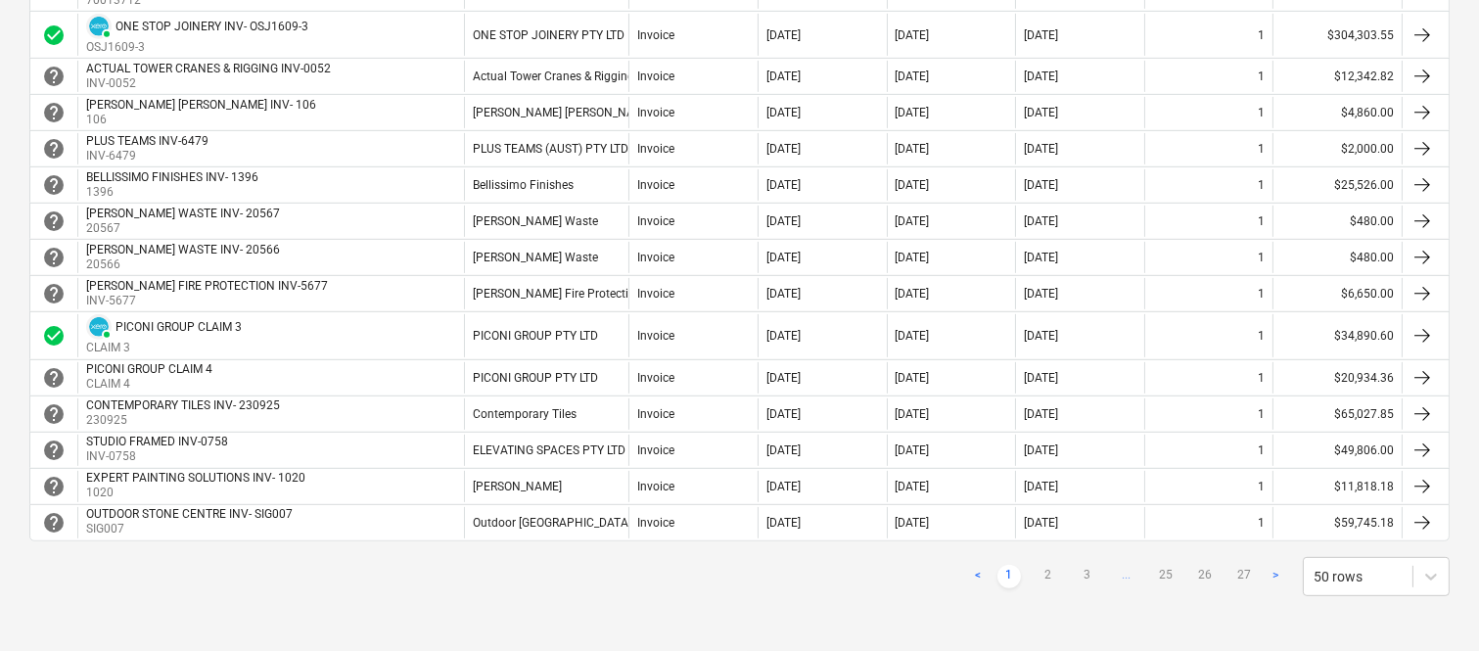
scroll to position [1688, 0]
click at [1055, 573] on link "2" at bounding box center [1048, 576] width 23 height 23
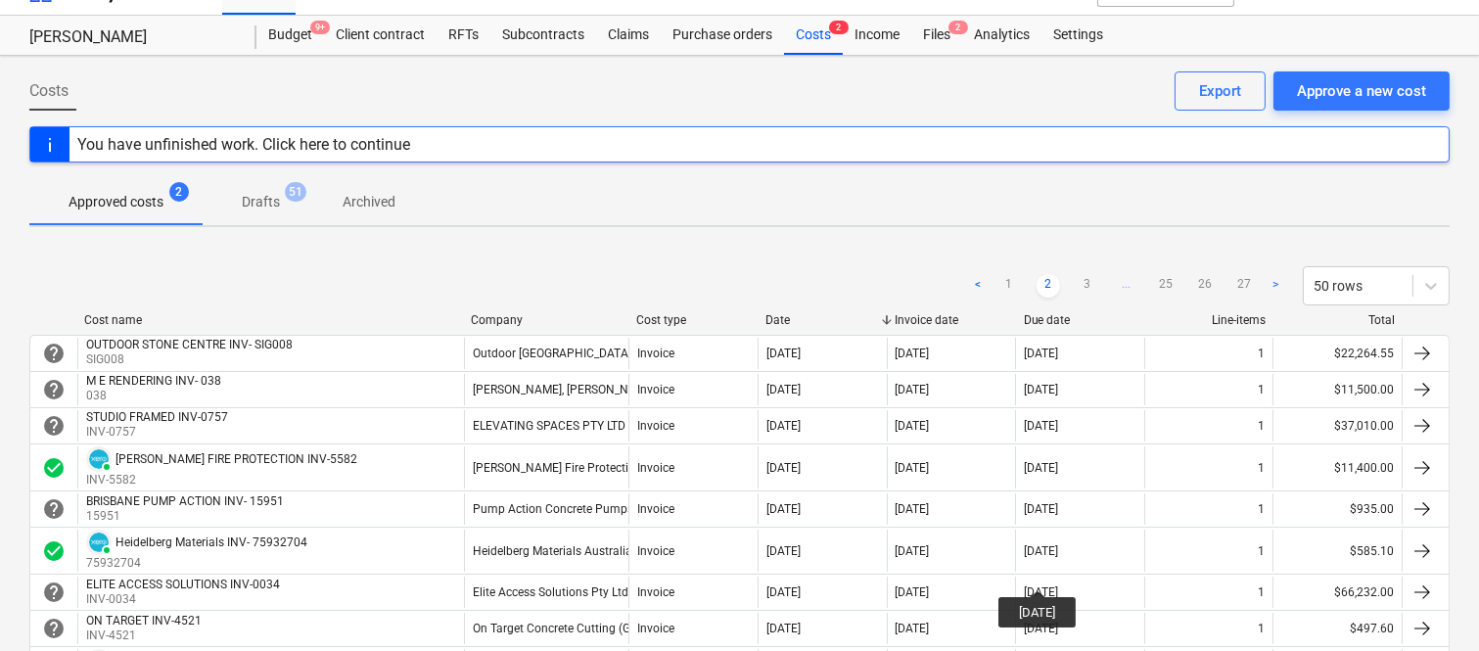
scroll to position [0, 0]
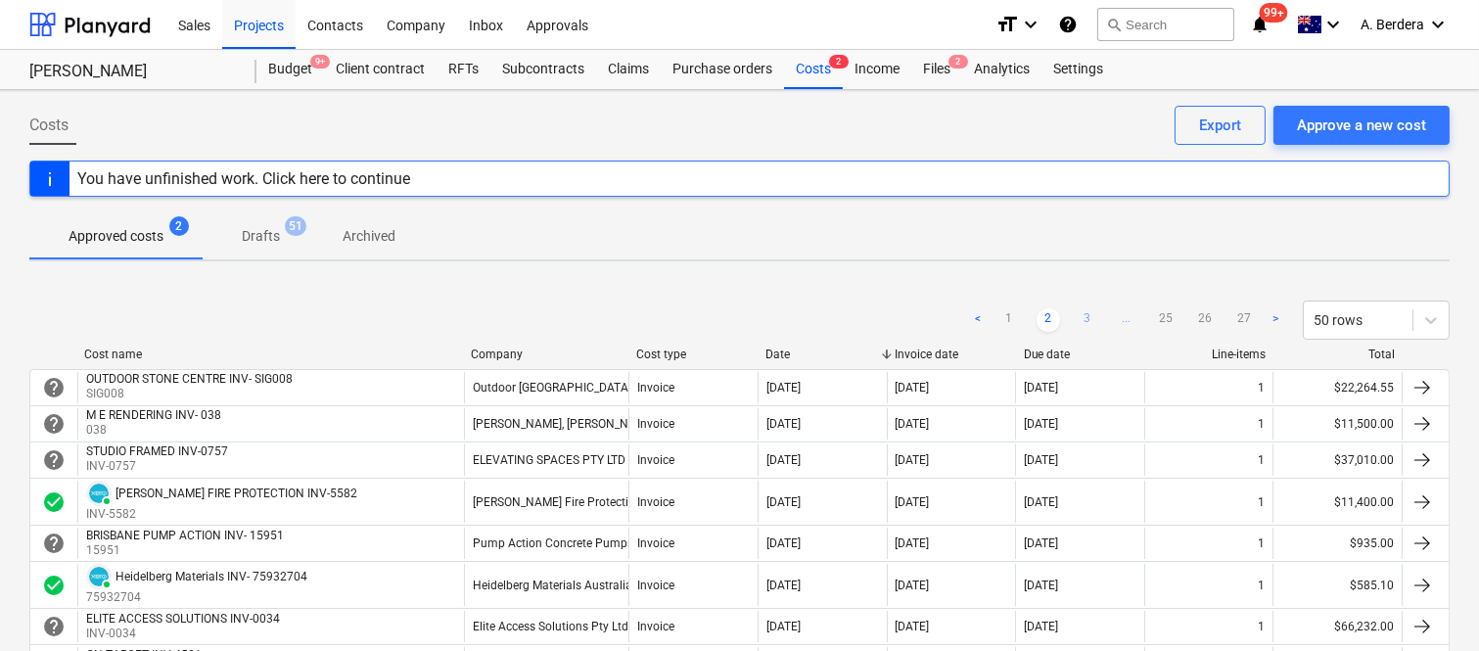
click at [1089, 314] on link "3" at bounding box center [1087, 319] width 23 height 23
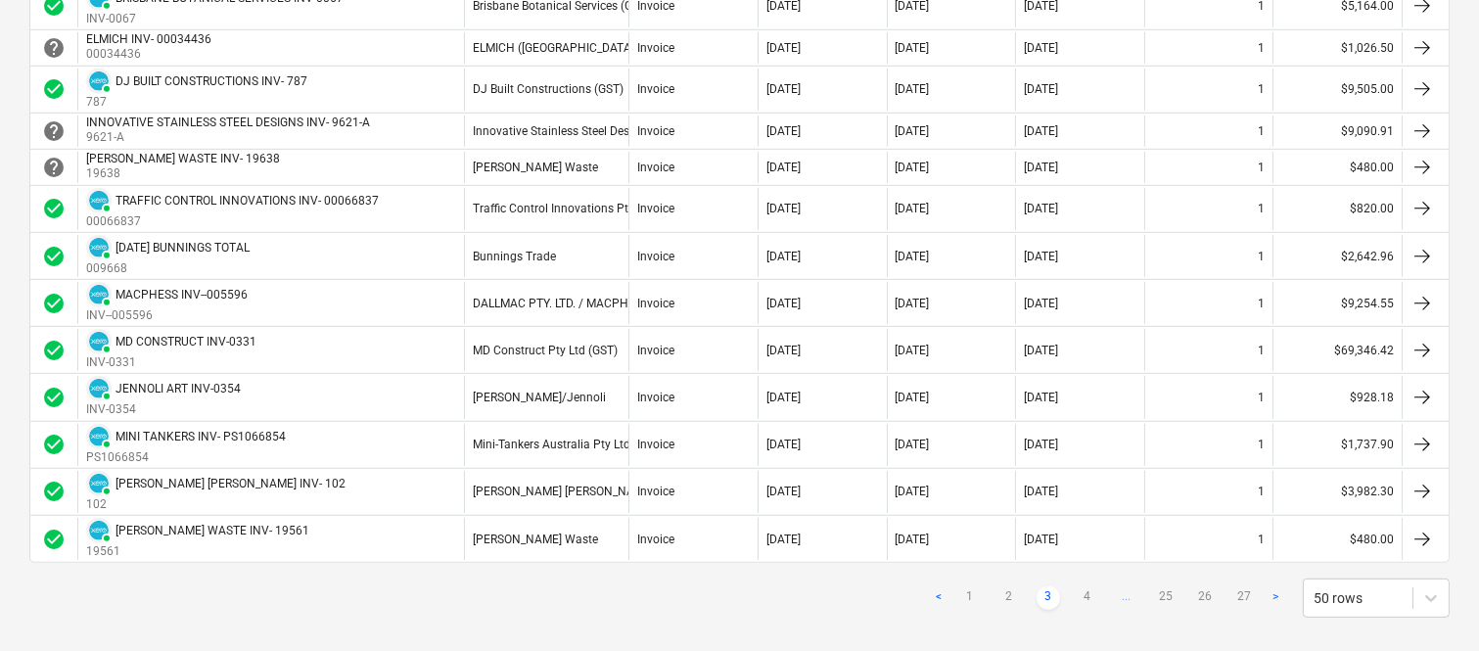
scroll to position [2069, 0]
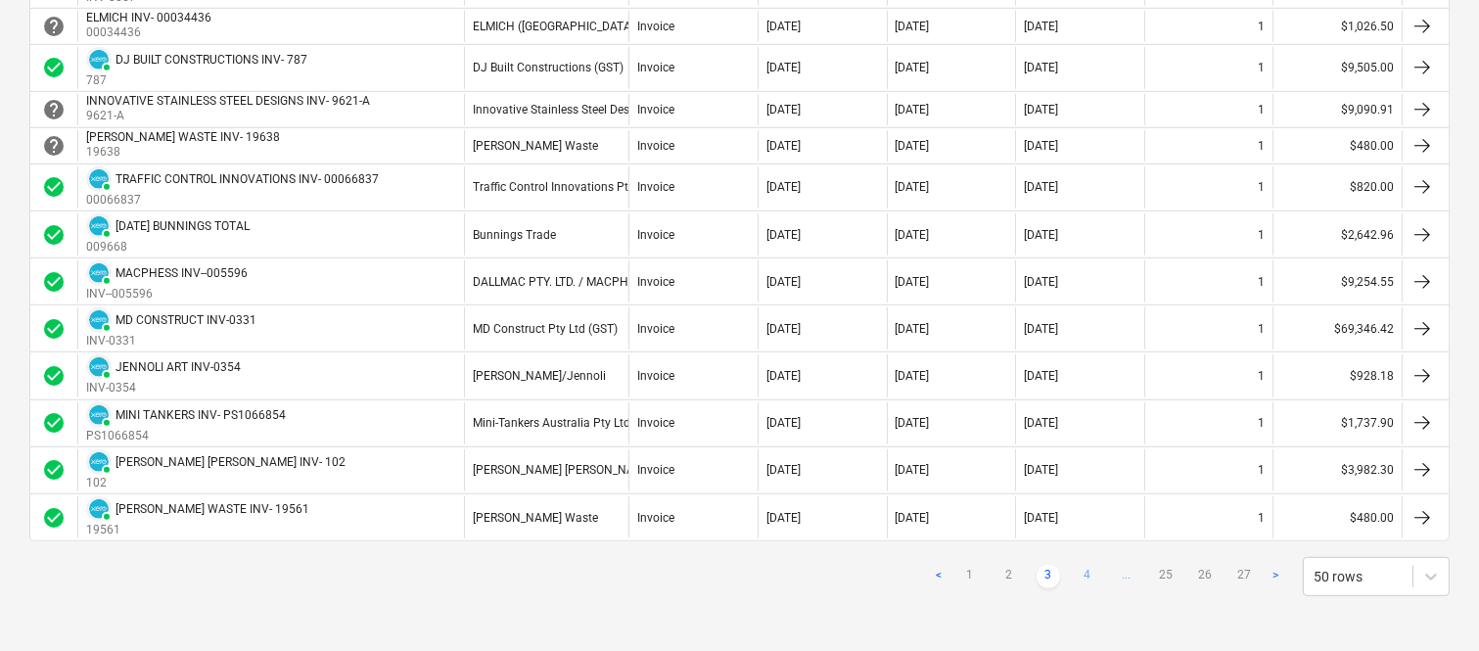
click at [1089, 568] on link "4" at bounding box center [1087, 576] width 23 height 23
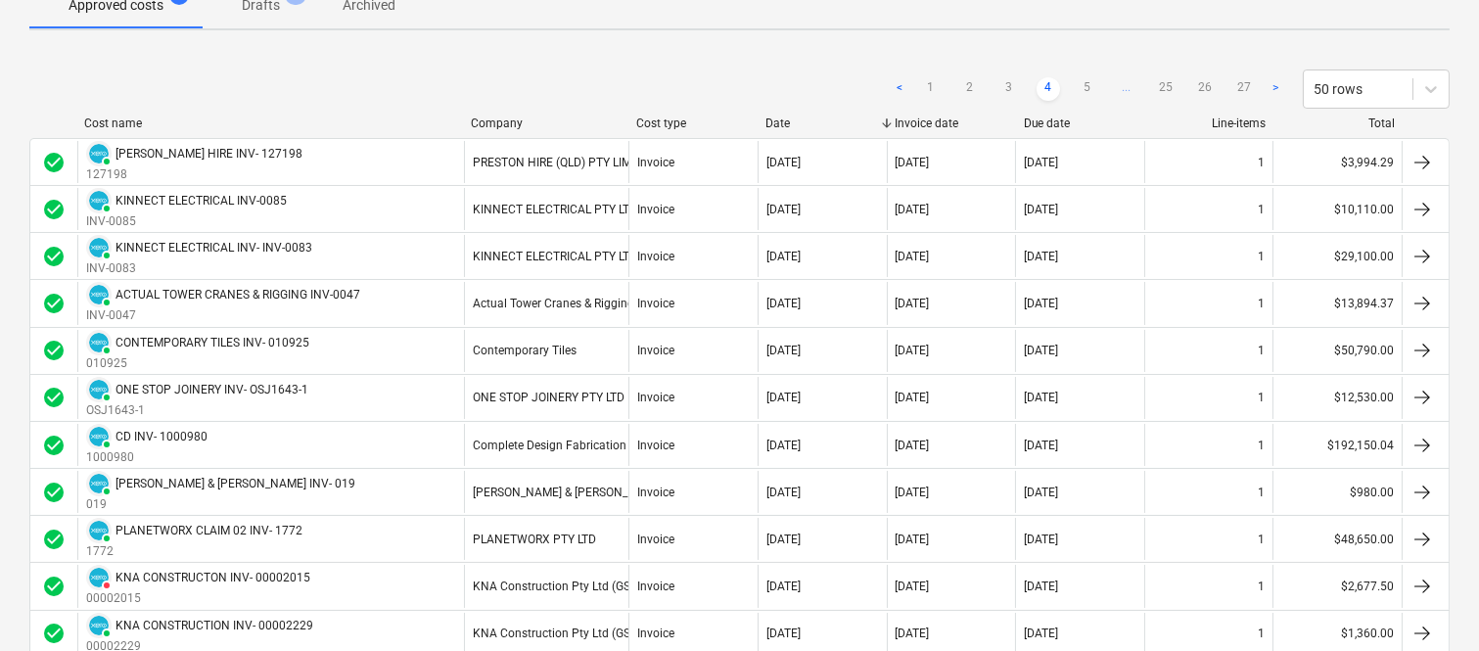
scroll to position [188, 0]
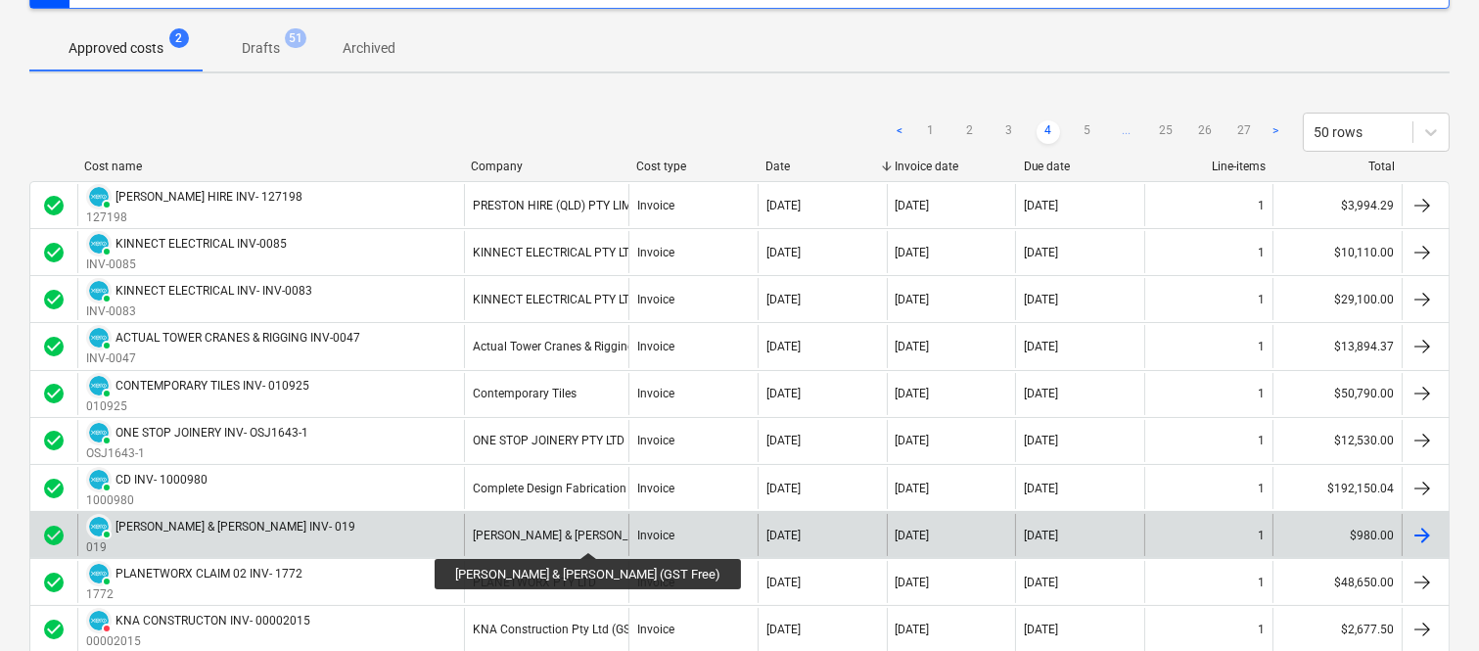
click at [555, 534] on div "[PERSON_NAME] & [PERSON_NAME] (GST Free)" at bounding box center [597, 536] width 249 height 14
